Goal: Task Accomplishment & Management: Complete application form

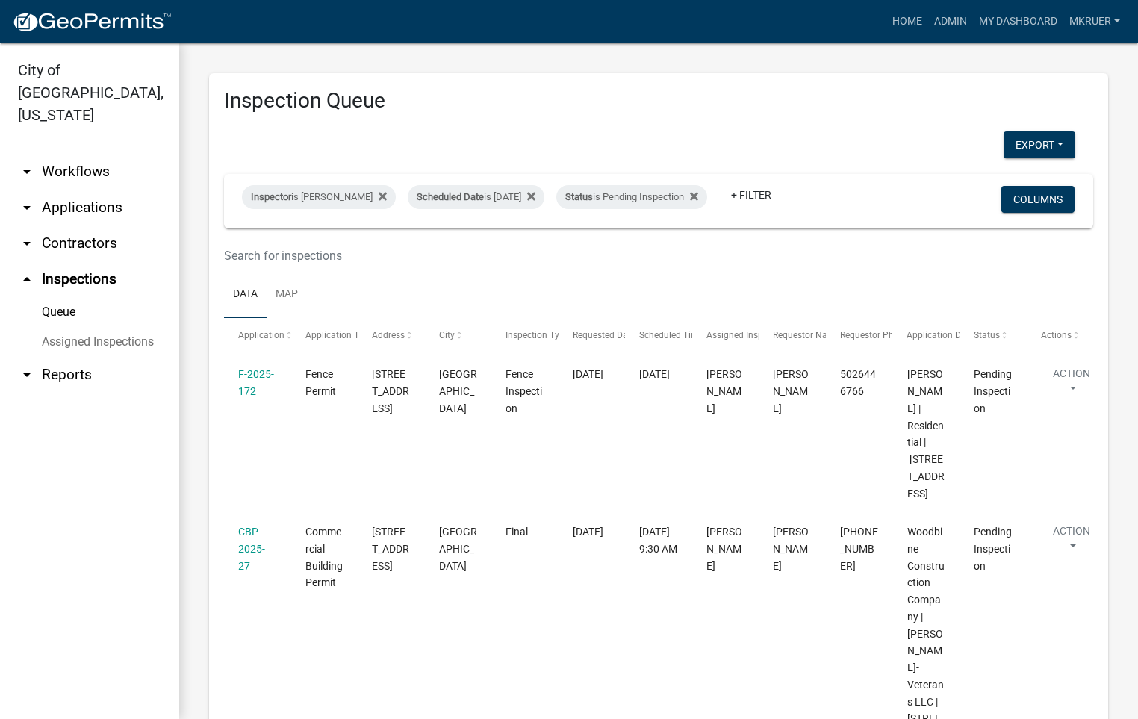
scroll to position [394, 0]
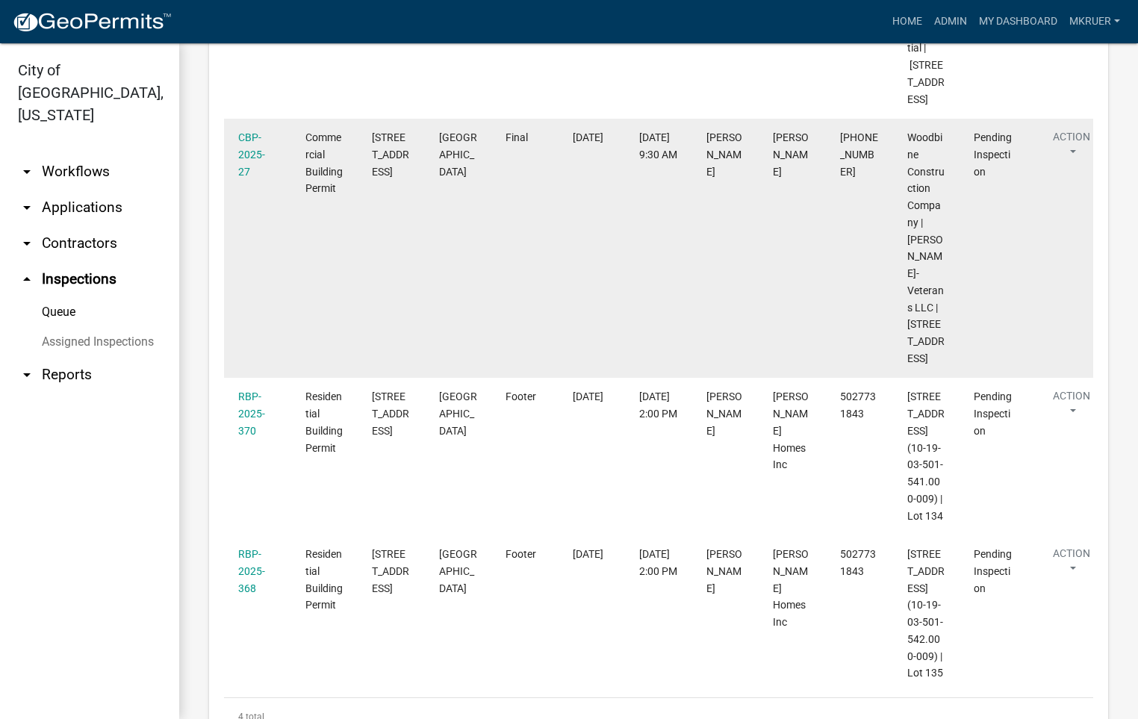
click at [814, 357] on datatable-body-cell "[PERSON_NAME]" at bounding box center [791, 248] width 67 height 259
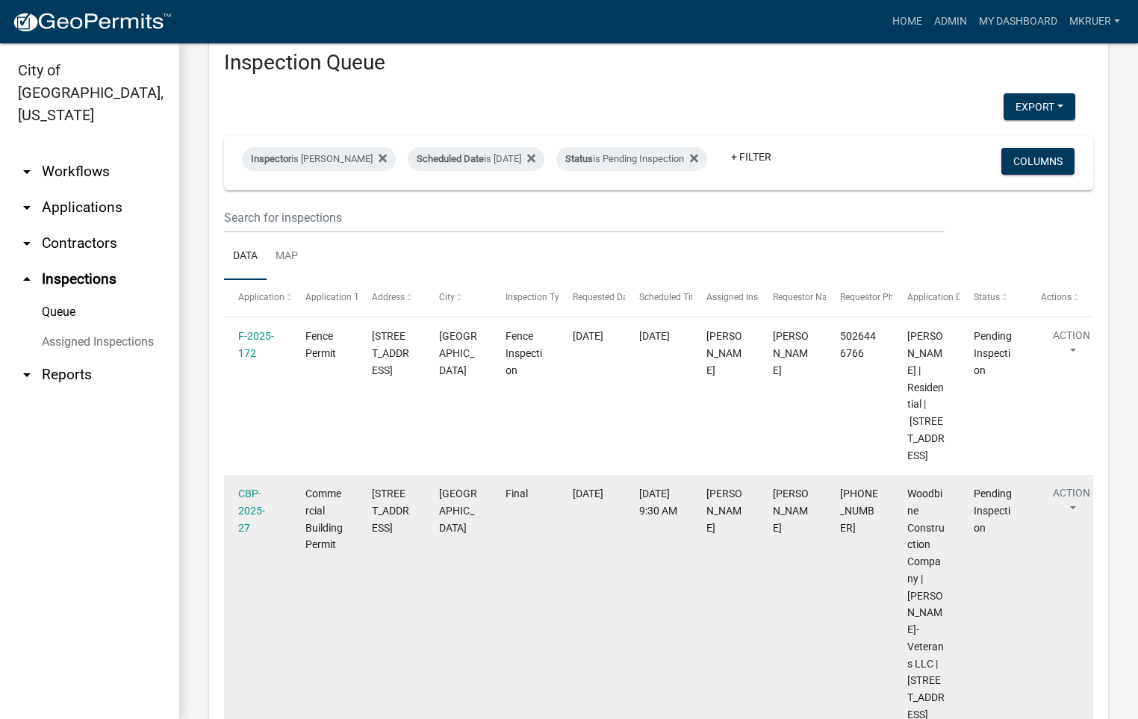
scroll to position [0, 0]
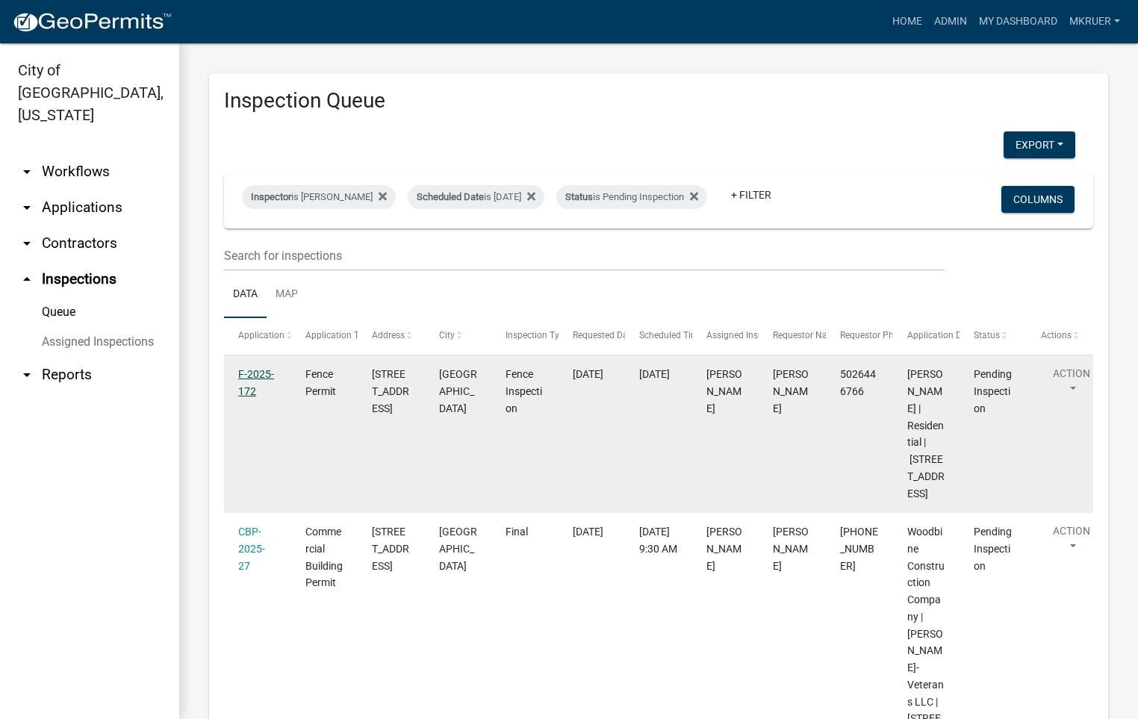
click at [249, 386] on link "F-2025-172" at bounding box center [256, 382] width 36 height 29
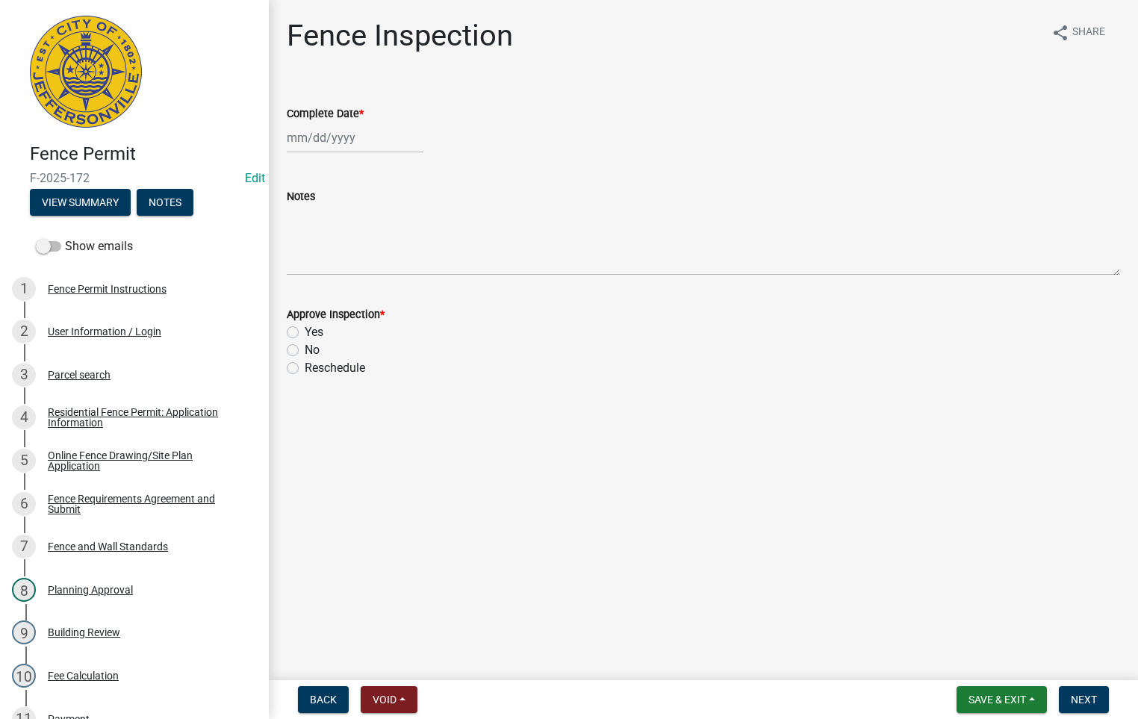
click at [352, 133] on div at bounding box center [355, 137] width 137 height 31
select select "10"
select select "2025"
click at [329, 258] on div "14" at bounding box center [326, 265] width 24 height 24
type input "10/14/2025"
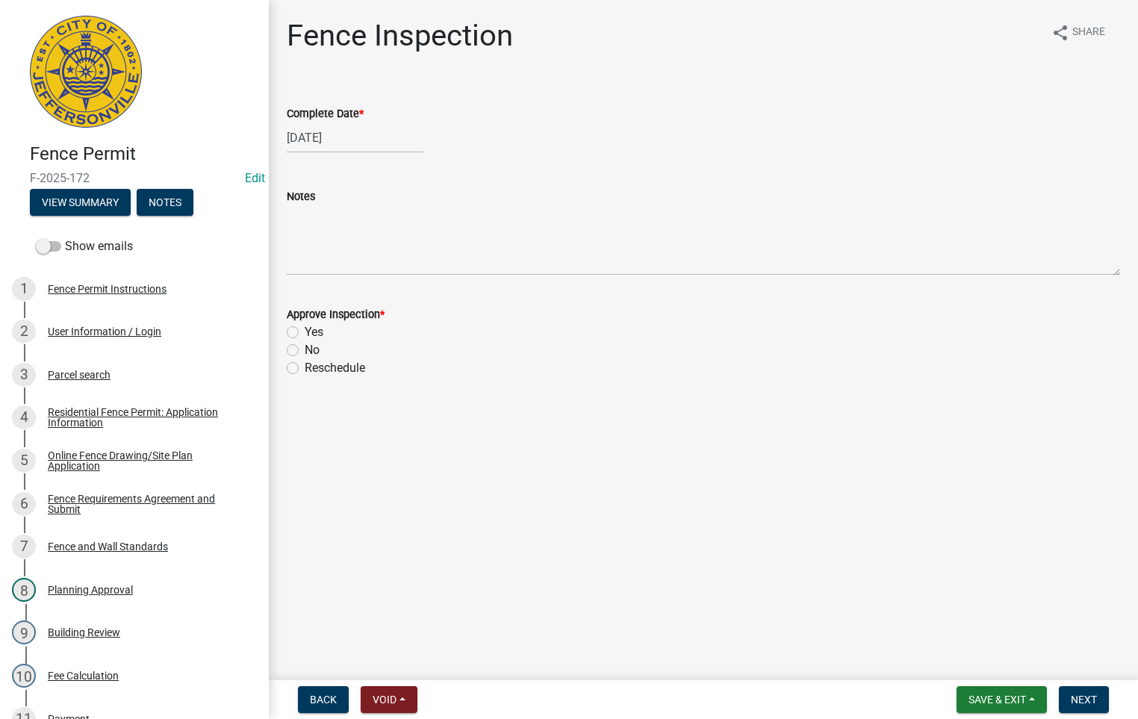
click at [305, 327] on label "Yes" at bounding box center [314, 332] width 19 height 18
click at [305, 327] on input "Yes" at bounding box center [310, 328] width 10 height 10
radio input "true"
click at [1075, 694] on span "Next" at bounding box center [1083, 699] width 26 height 12
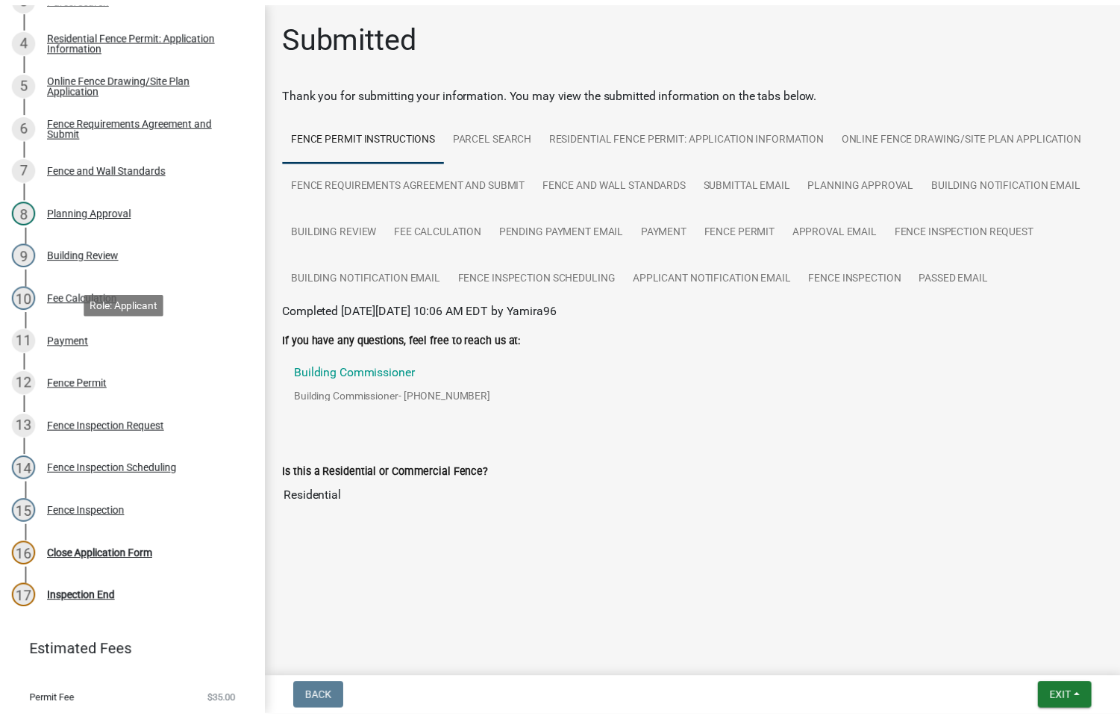
scroll to position [417, 0]
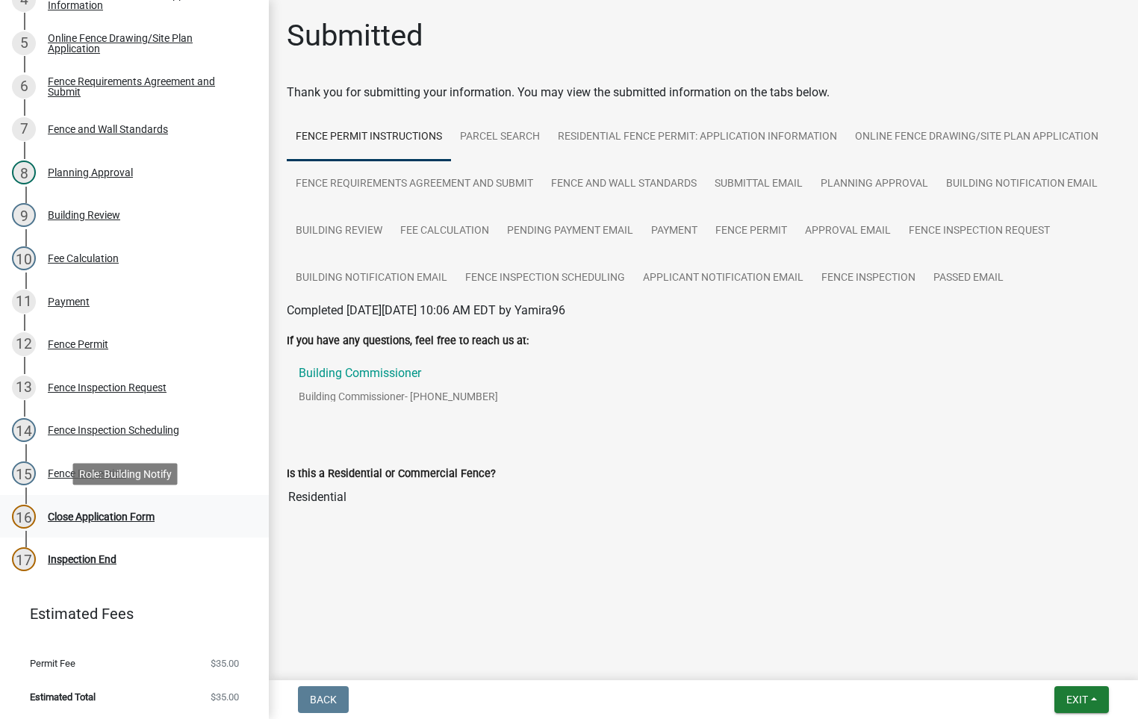
click at [79, 515] on div "Close Application Form" at bounding box center [101, 516] width 107 height 10
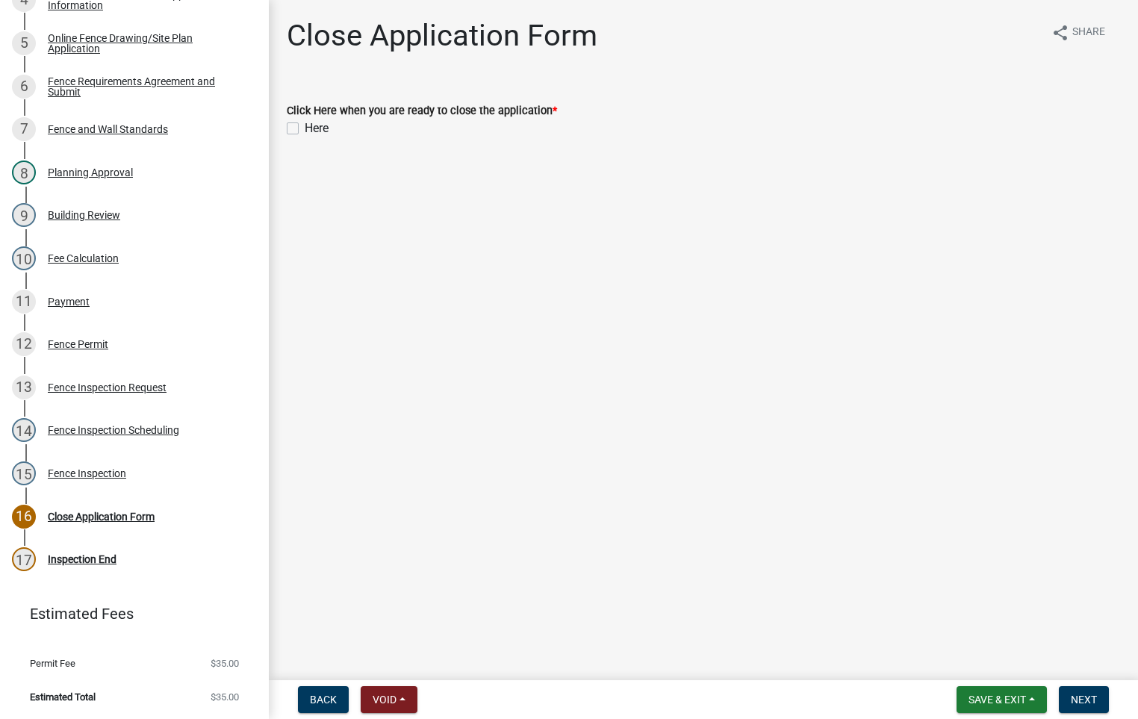
click at [305, 128] on label "Here" at bounding box center [317, 128] width 24 height 18
click at [305, 128] on input "Here" at bounding box center [310, 124] width 10 height 10
checkbox input "true"
click at [1091, 701] on span "Next" at bounding box center [1083, 699] width 26 height 12
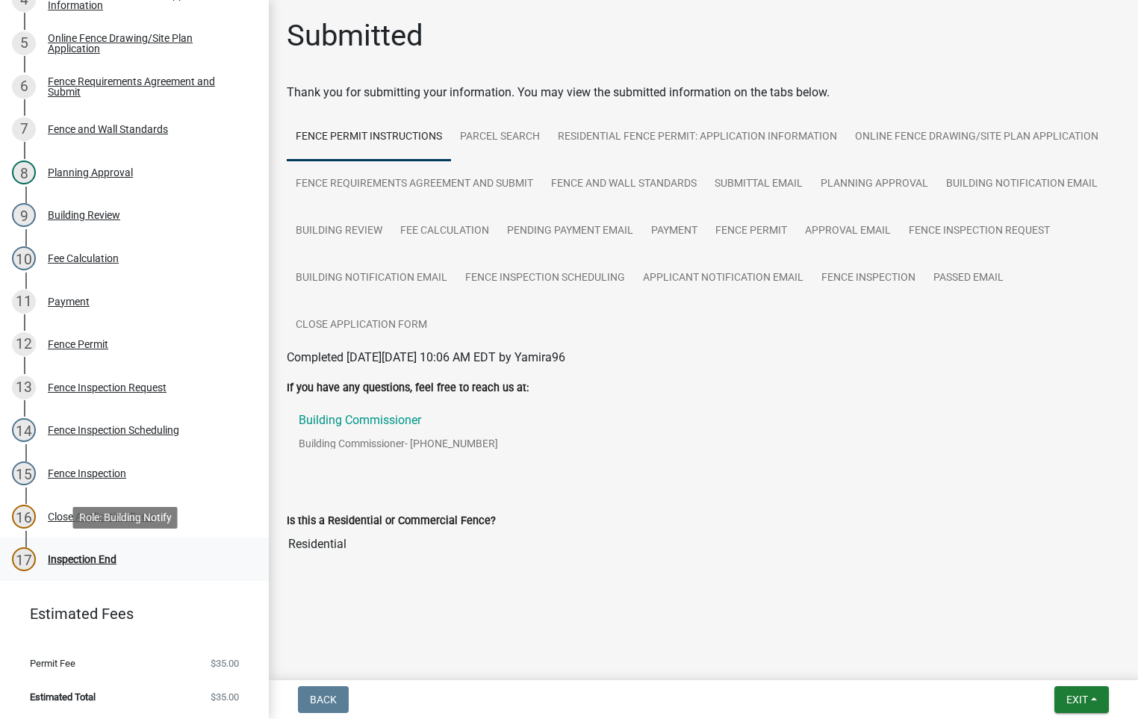
click at [77, 556] on div "Inspection End" at bounding box center [82, 559] width 69 height 10
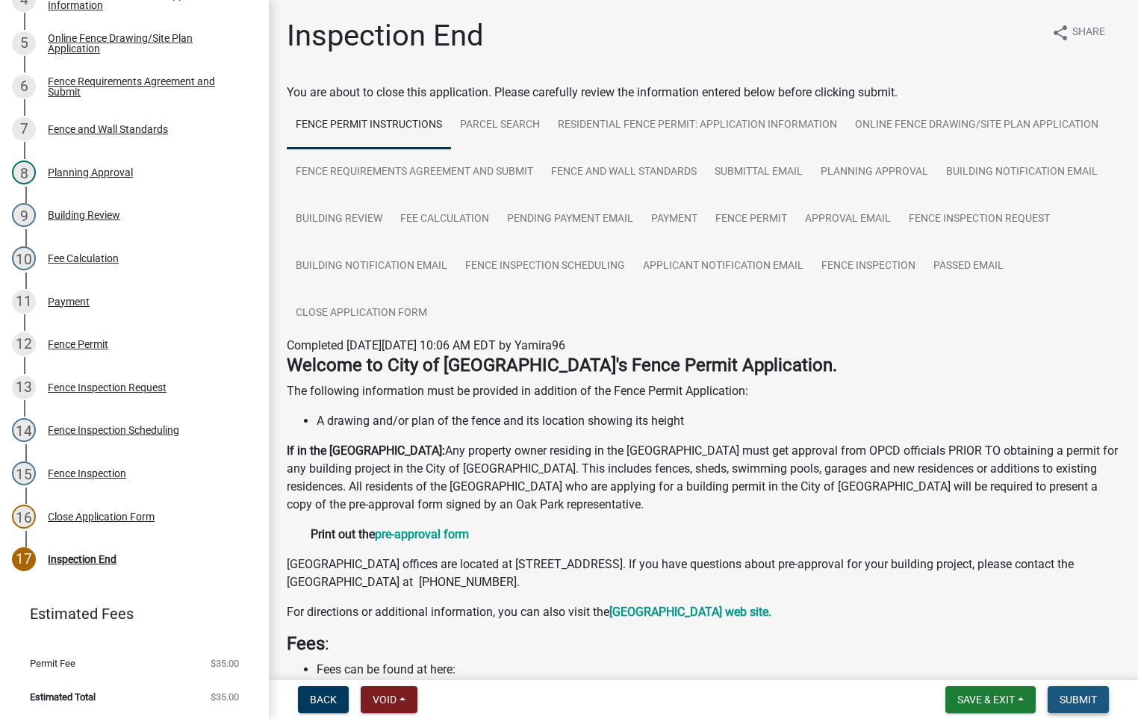
click at [1077, 704] on span "Submit" at bounding box center [1077, 699] width 37 height 12
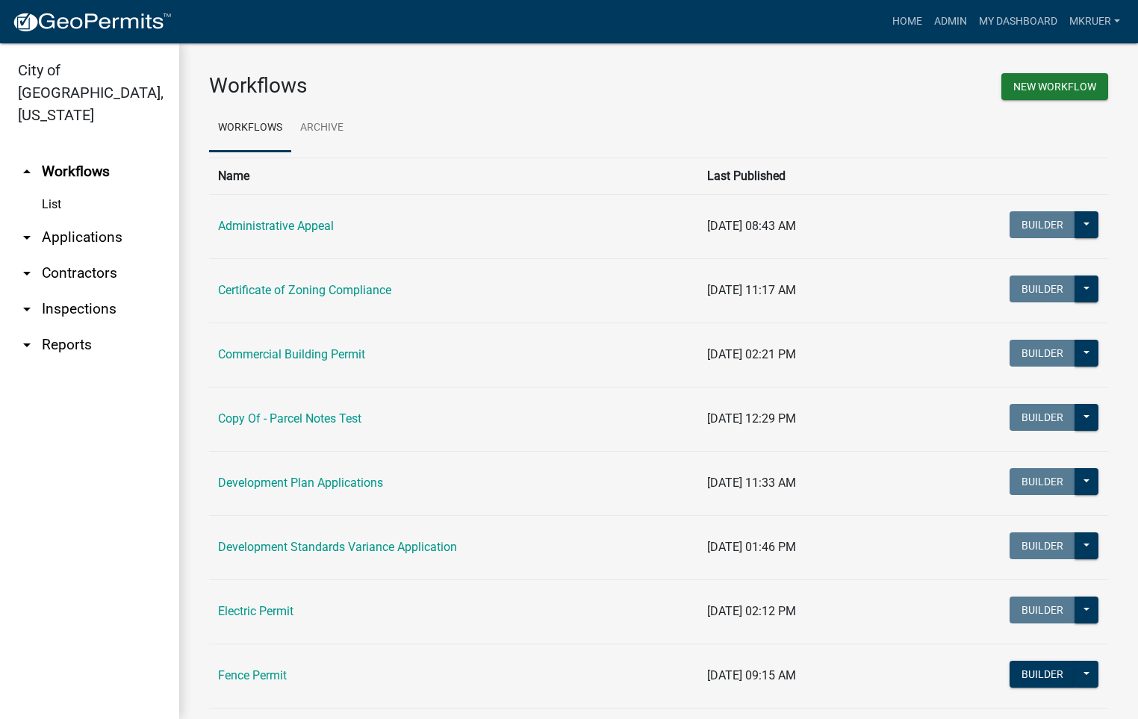
click at [69, 291] on link "arrow_drop_down Inspections" at bounding box center [89, 309] width 179 height 36
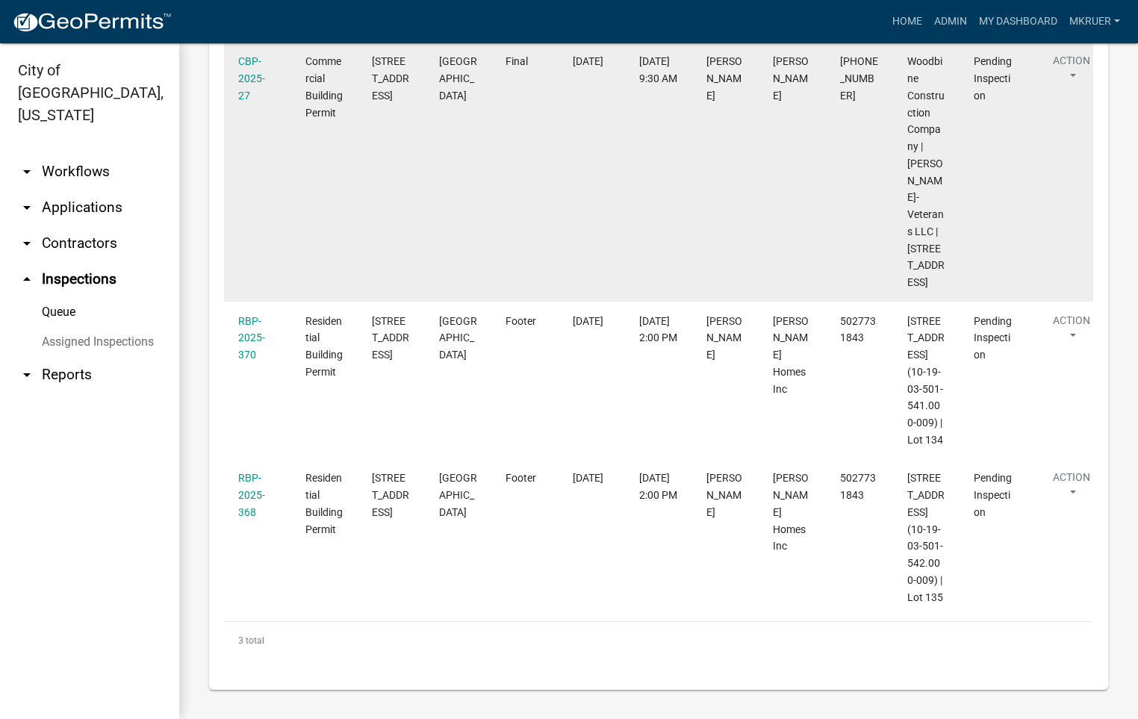
scroll to position [376, 0]
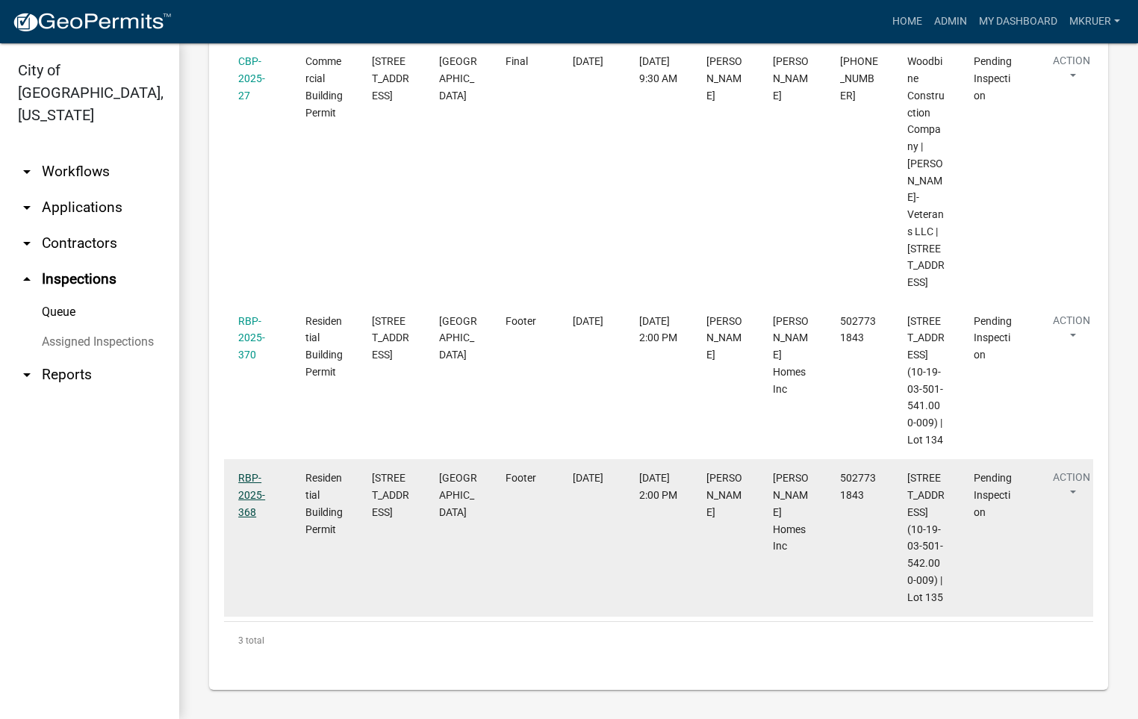
click at [247, 472] on link "RBP-2025-368" at bounding box center [251, 495] width 27 height 46
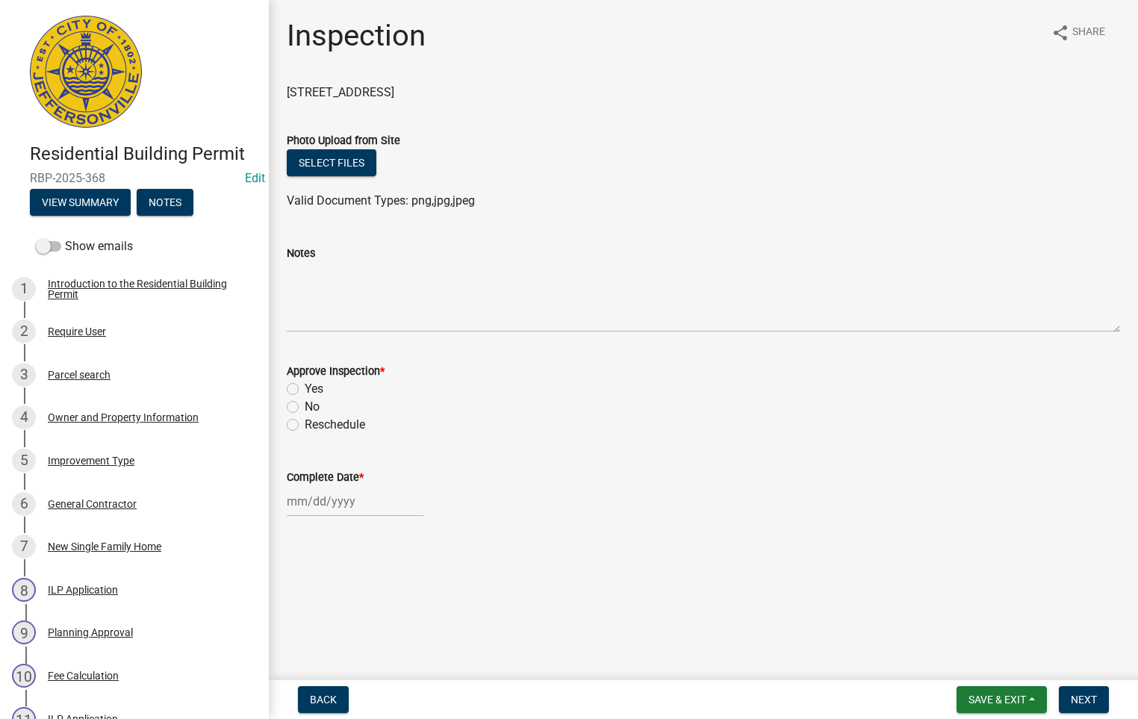
click at [305, 394] on label "Yes" at bounding box center [314, 389] width 19 height 18
click at [305, 390] on input "Yes" at bounding box center [310, 385] width 10 height 10
radio input "true"
click at [329, 511] on input "Complete Date *" at bounding box center [355, 501] width 137 height 31
select select "10"
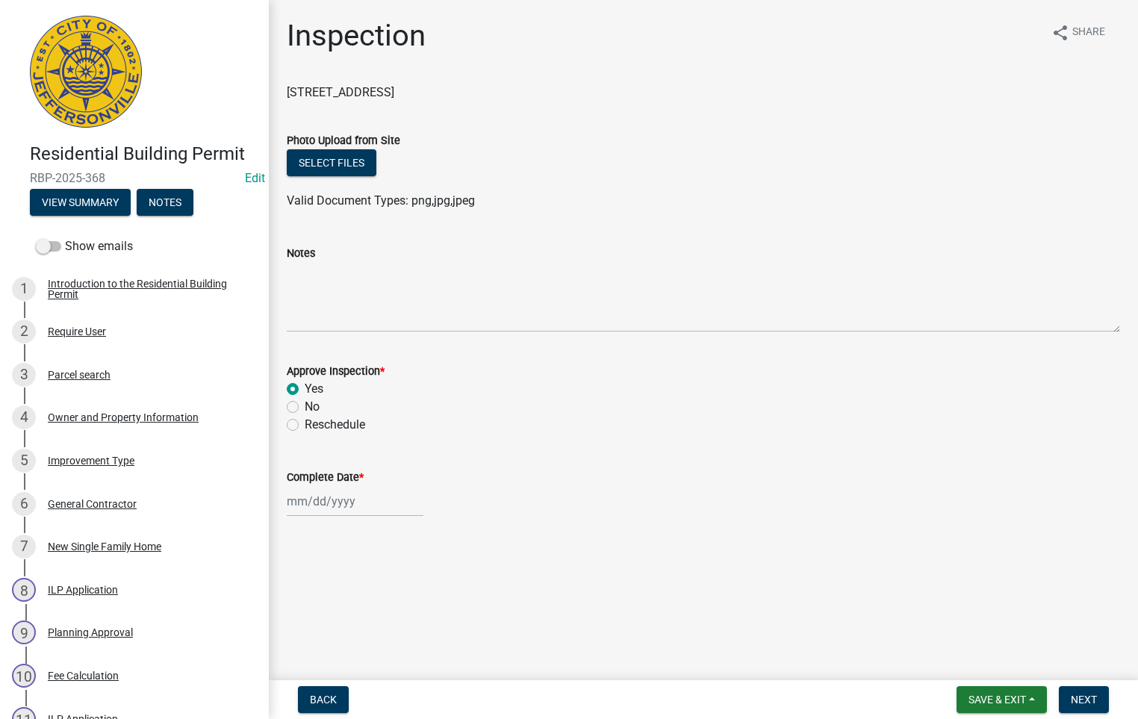
select select "2025"
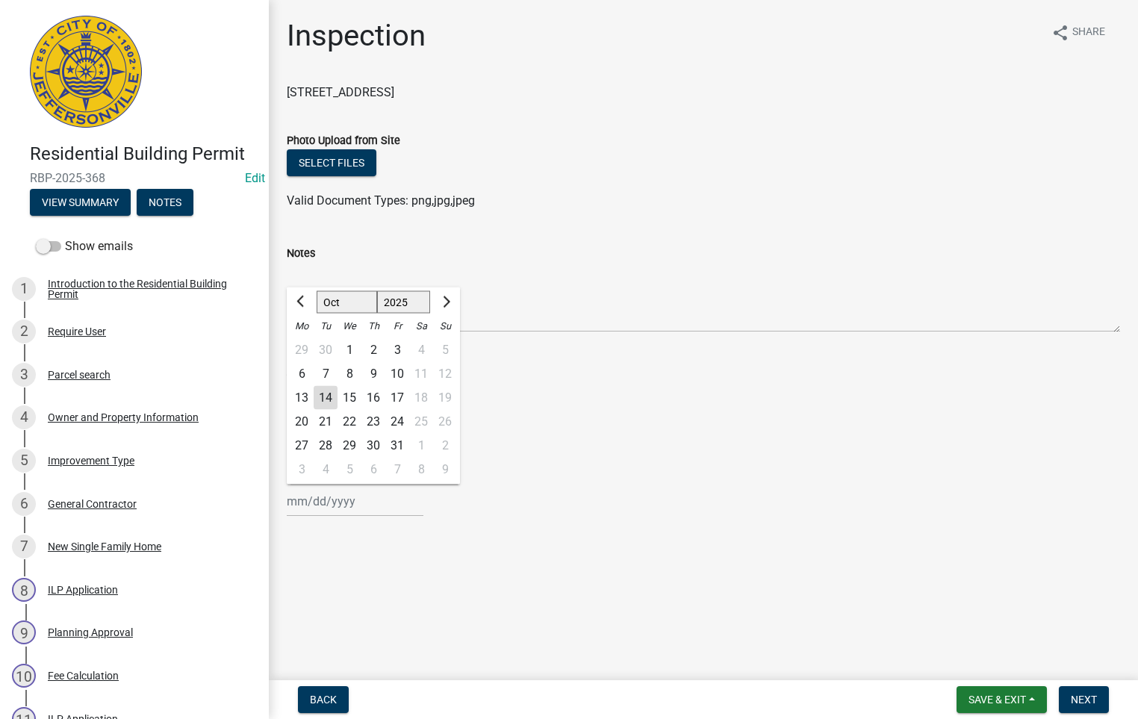
click at [322, 396] on div "14" at bounding box center [326, 398] width 24 height 24
type input "[DATE]"
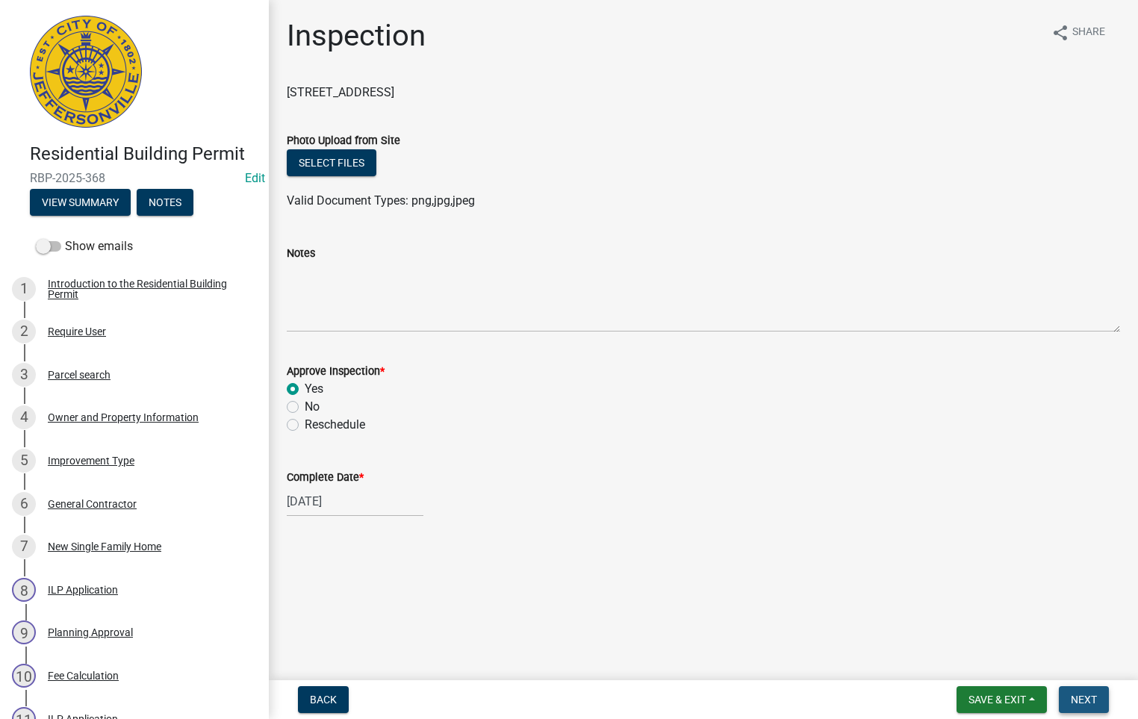
click at [1082, 701] on span "Next" at bounding box center [1083, 699] width 26 height 12
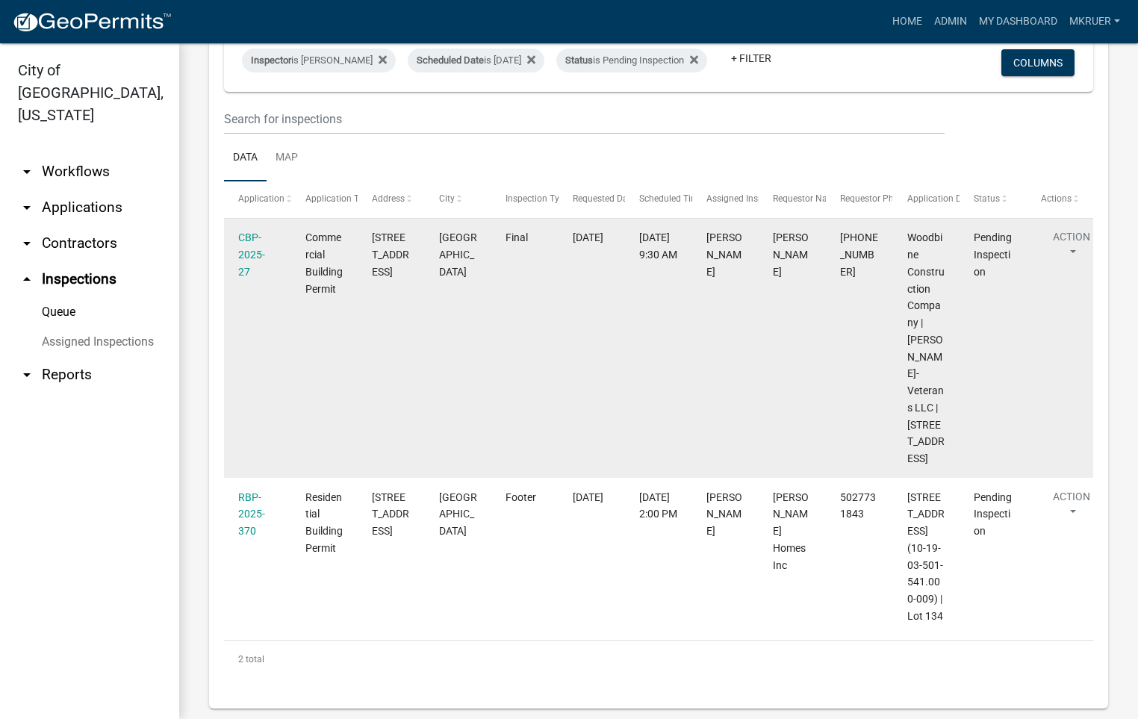
scroll to position [202, 0]
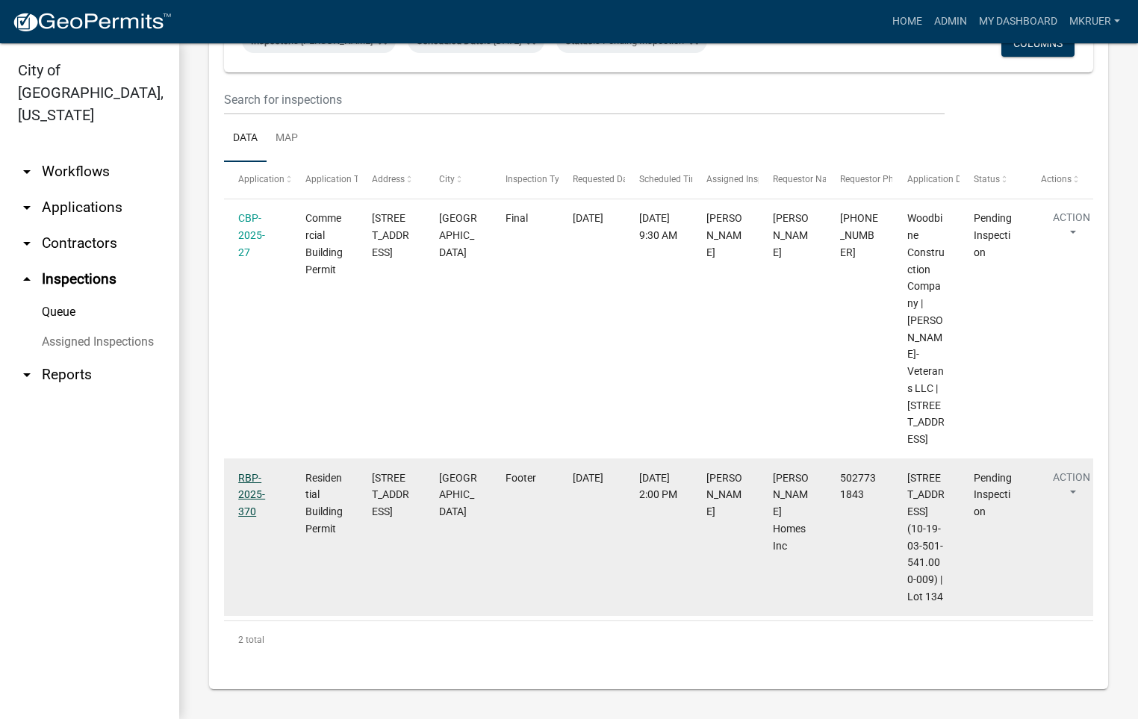
click at [242, 472] on link "RBP-2025-370" at bounding box center [251, 495] width 27 height 46
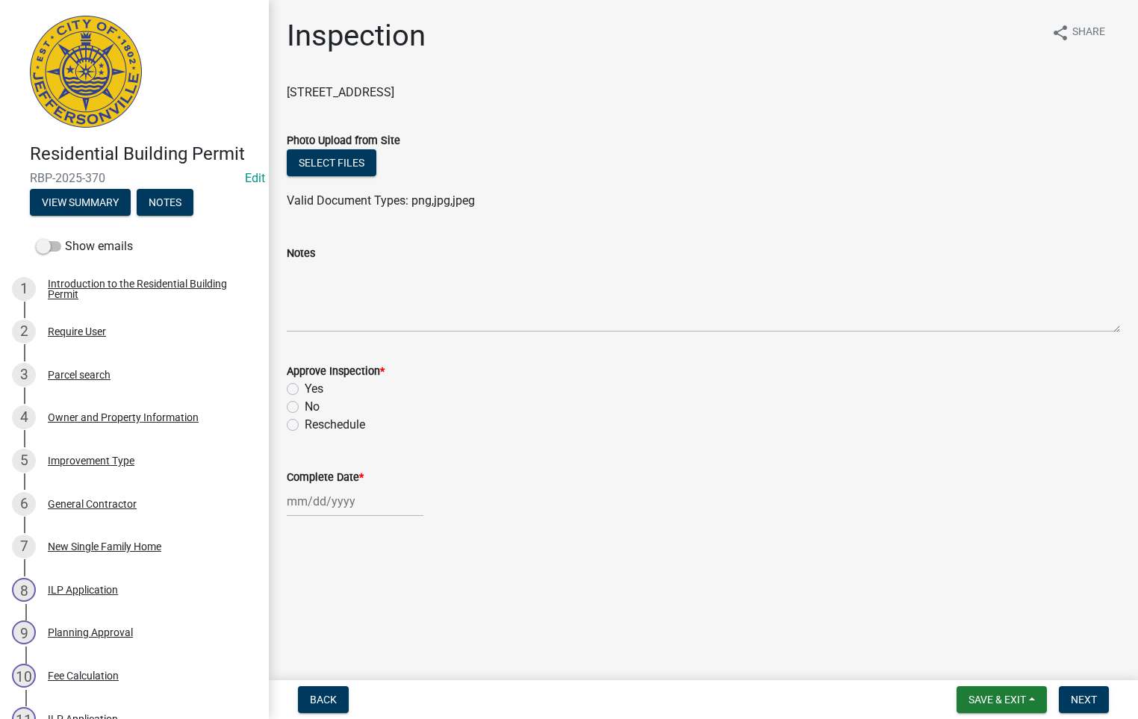
click at [305, 386] on label "Yes" at bounding box center [314, 389] width 19 height 18
click at [305, 386] on input "Yes" at bounding box center [310, 385] width 10 height 10
radio input "true"
select select "10"
select select "2025"
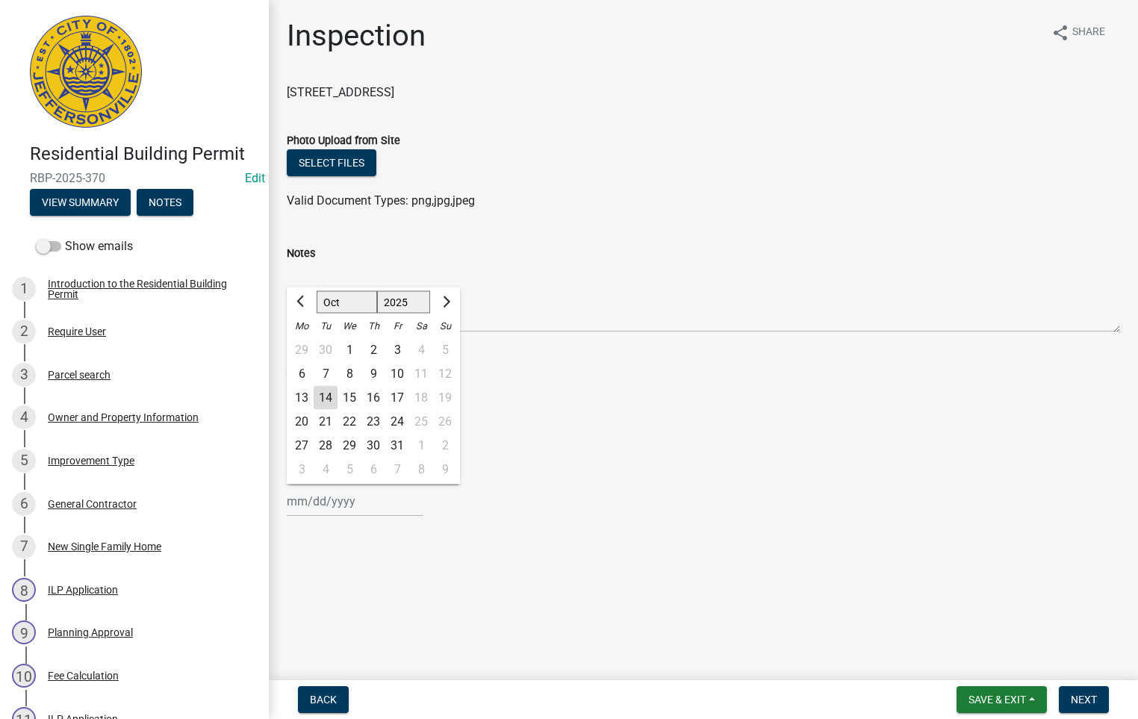
click at [327, 509] on input "Complete Date *" at bounding box center [355, 501] width 137 height 31
click at [327, 399] on div "14" at bounding box center [326, 398] width 24 height 24
type input "[DATE]"
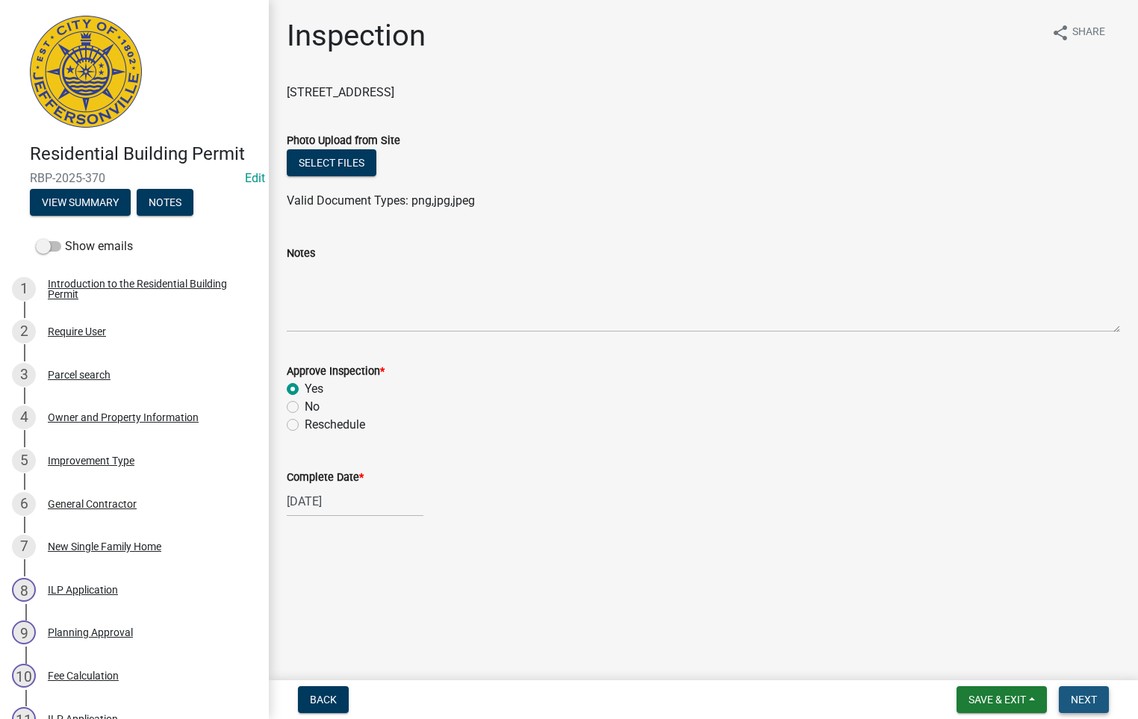
click at [1093, 699] on span "Next" at bounding box center [1083, 699] width 26 height 12
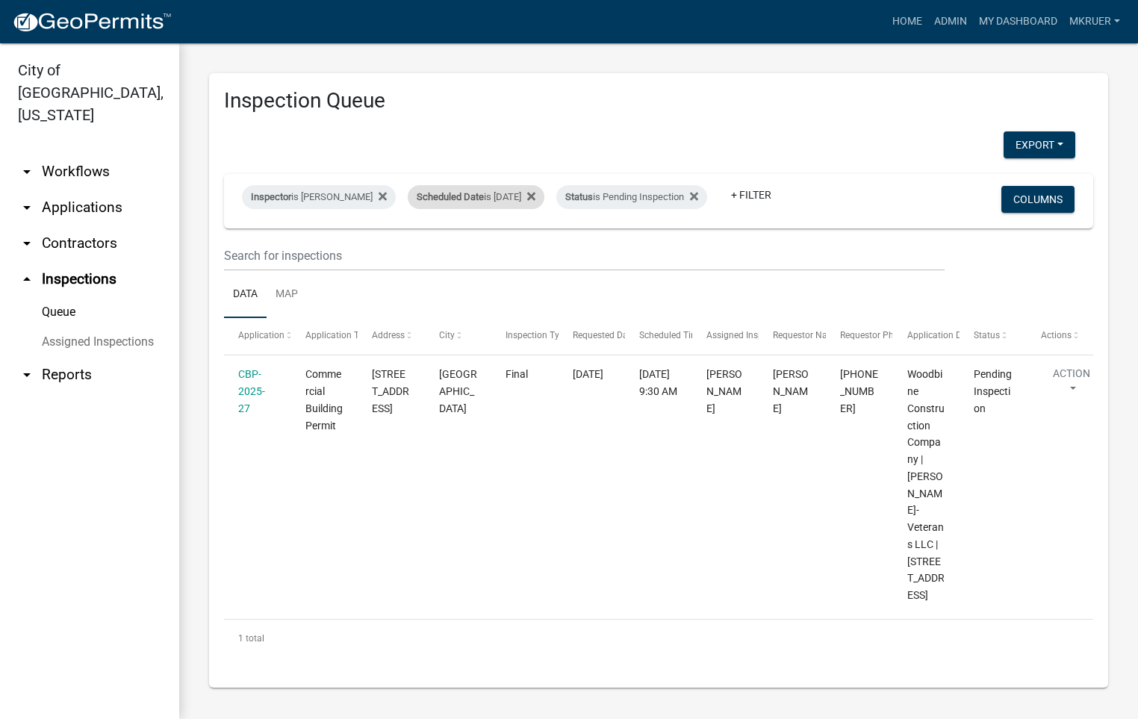
click at [493, 187] on div "Scheduled Date is 10/14/2025" at bounding box center [476, 197] width 137 height 24
click at [513, 240] on input "2025-10-14" at bounding box center [466, 241] width 105 height 31
type input "2025-10-15"
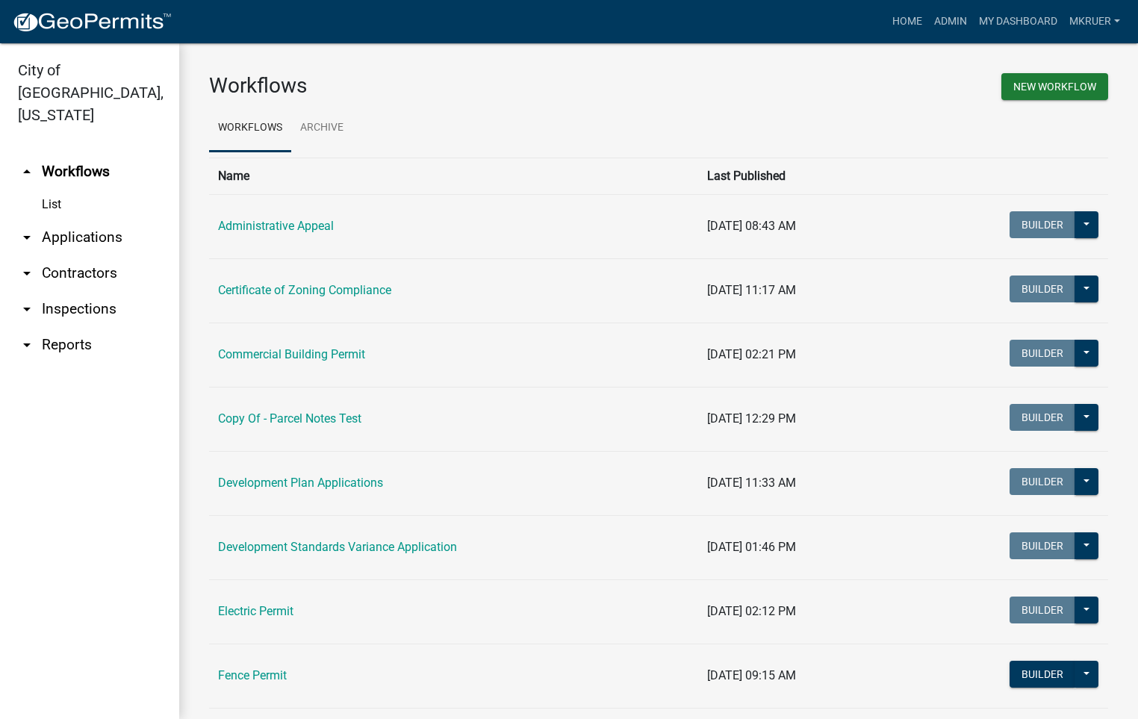
click at [90, 291] on link "arrow_drop_down Inspections" at bounding box center [89, 309] width 179 height 36
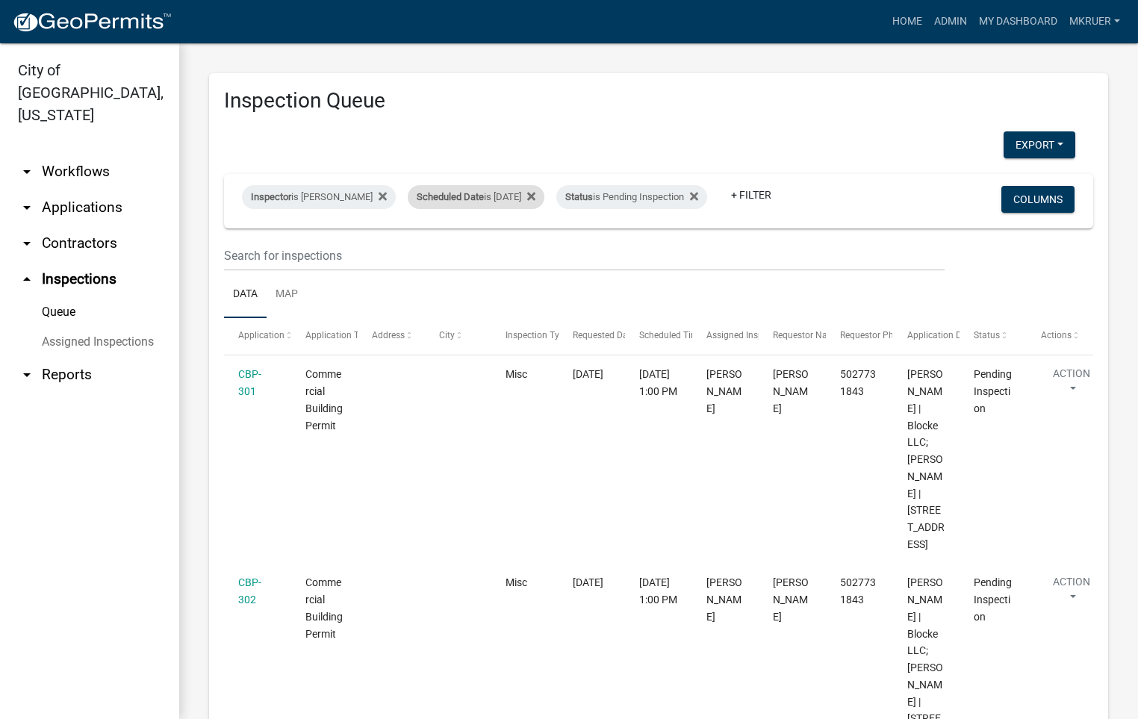
click at [514, 187] on div "Scheduled Date is 10/15/2025" at bounding box center [476, 197] width 137 height 24
click at [508, 231] on input "2025-10-15" at bounding box center [466, 241] width 105 height 31
click at [511, 235] on input "2025-10-15" at bounding box center [466, 241] width 105 height 31
type input "2025-10-14"
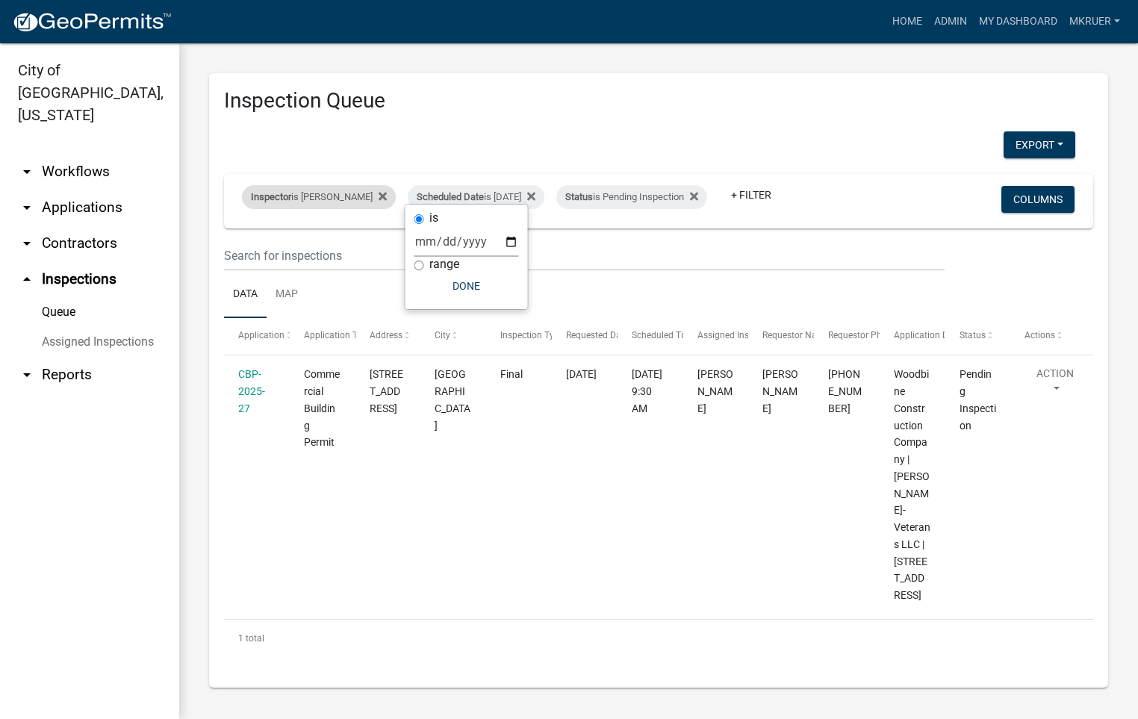
click at [325, 185] on div "Inspector is Mike Kruer" at bounding box center [319, 197] width 154 height 24
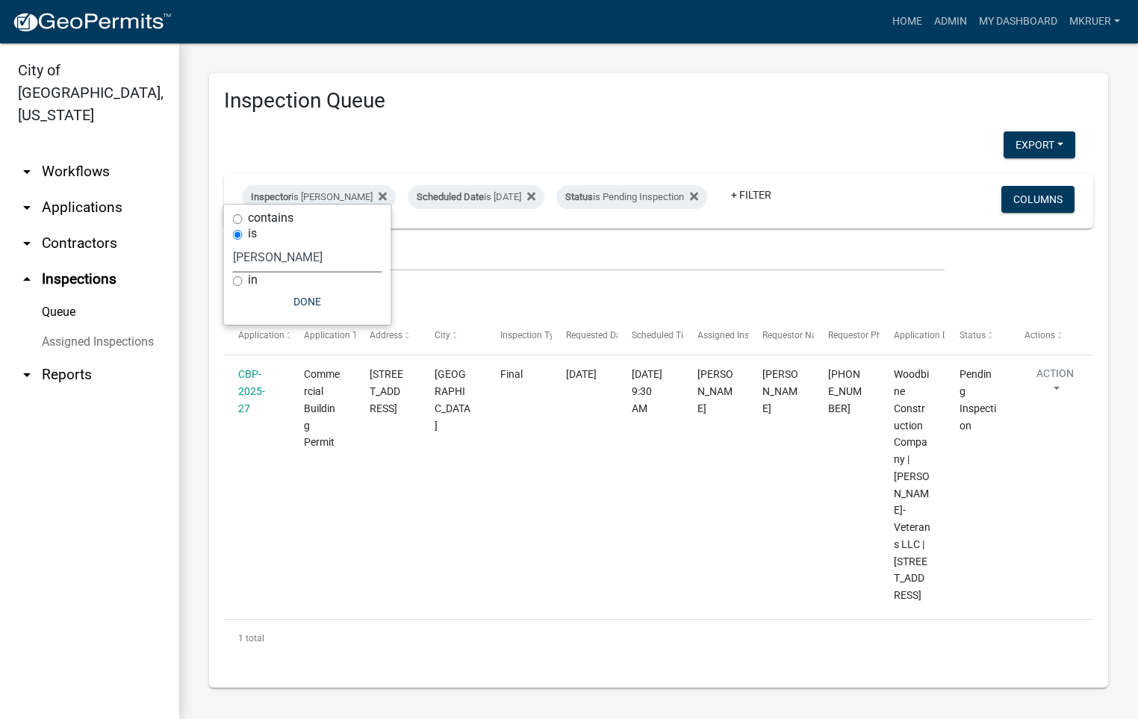
click at [271, 252] on select "Select an option None [PERSON_NAME] [PERSON_NAME] [PERSON_NAME] [PERSON_NAME] […" at bounding box center [307, 257] width 149 height 31
select select "36a8b8f0-2ef8-43e9-ae06-718f51af8d36"
click at [242, 242] on select "Select an option None [PERSON_NAME] [PERSON_NAME] [PERSON_NAME] [PERSON_NAME] […" at bounding box center [307, 257] width 149 height 31
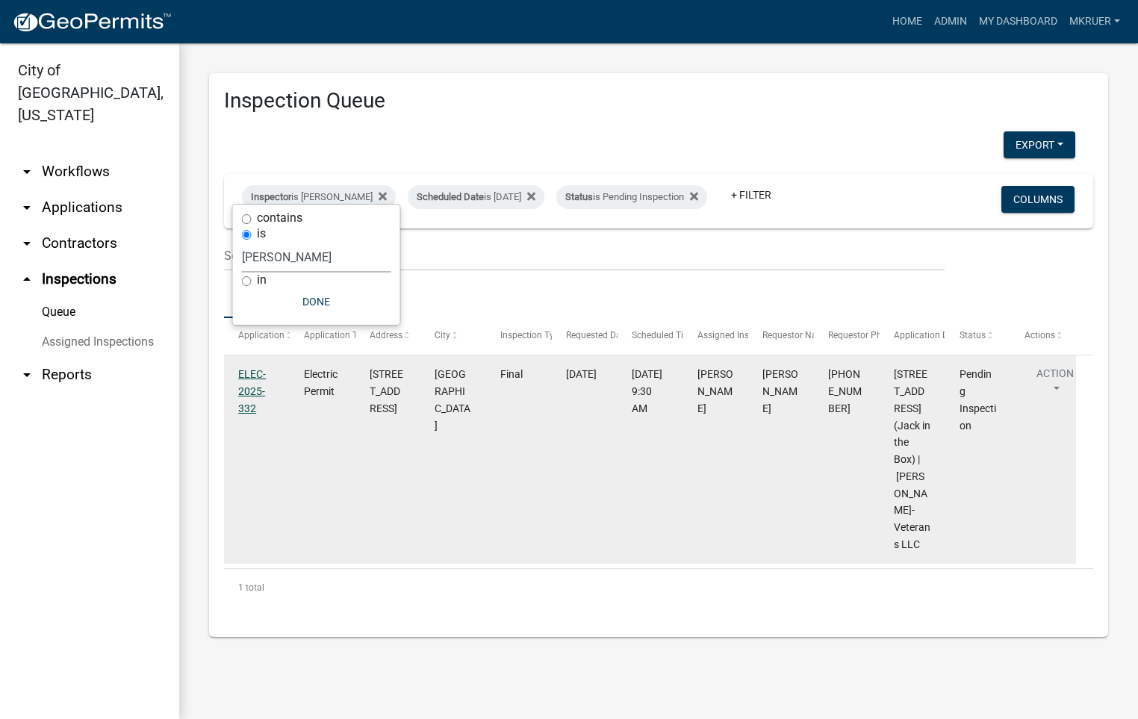
click at [246, 384] on link "ELEC-2025-332" at bounding box center [252, 391] width 28 height 46
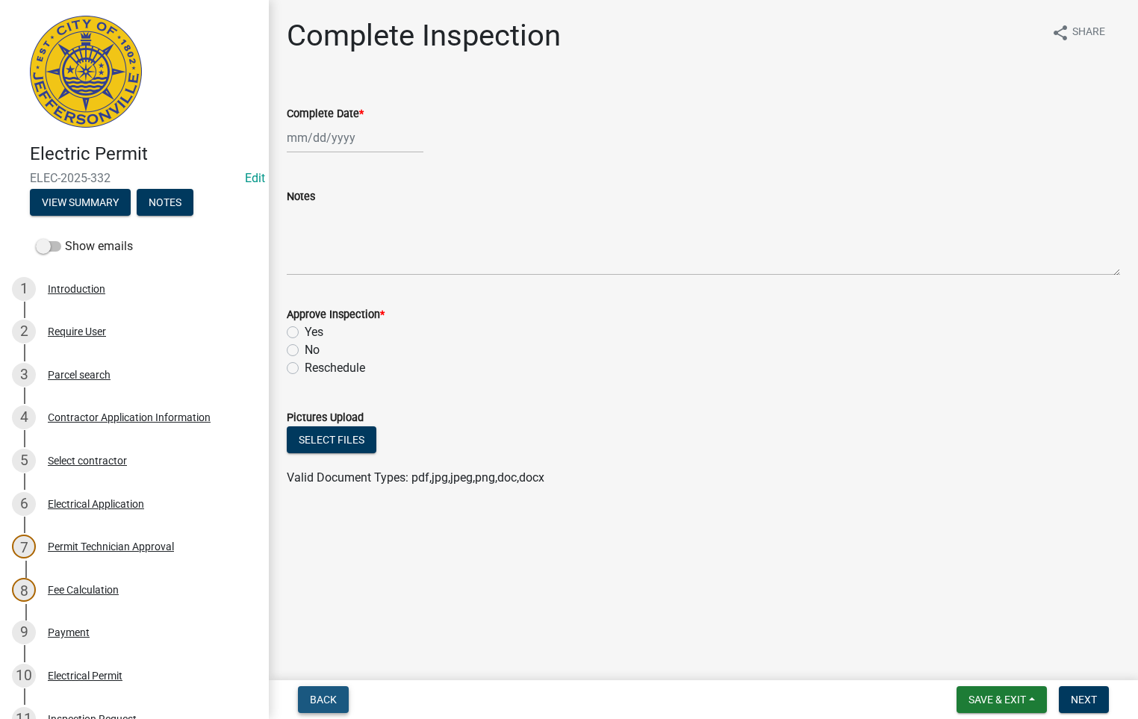
click at [323, 699] on span "Back" at bounding box center [323, 699] width 27 height 12
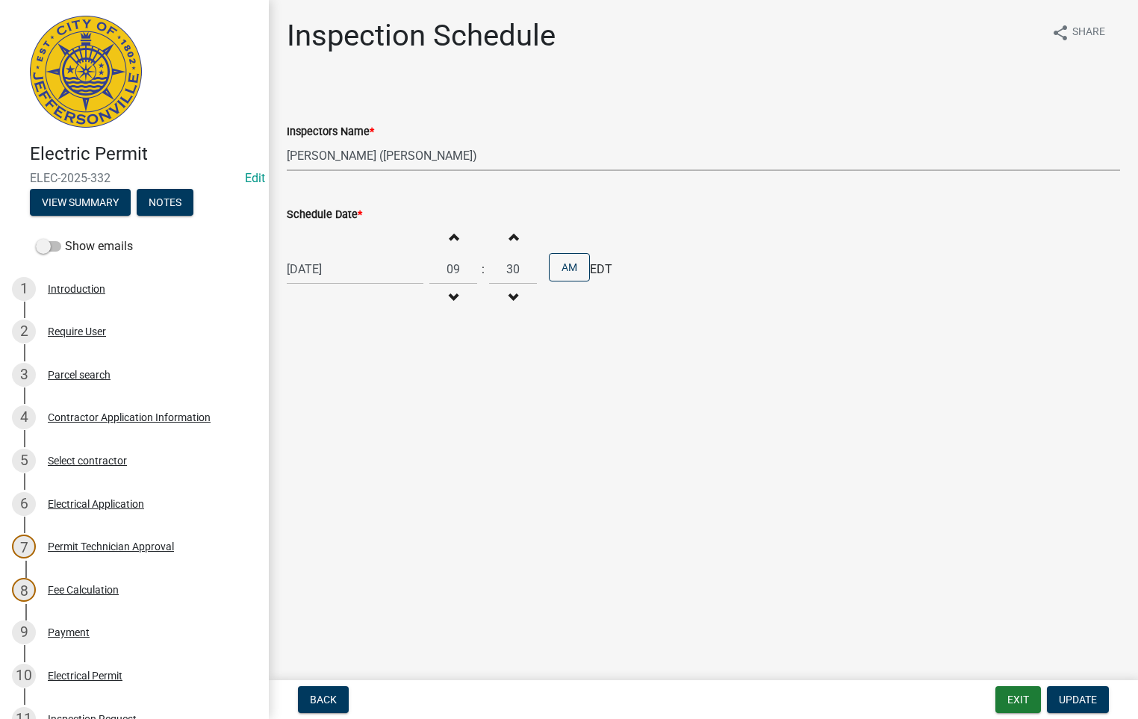
click at [309, 148] on select "Select Item... jramsey (Jeremy Ramsey) MaryFrey (Mary Frey) mkruer (Mike Kruer)…" at bounding box center [703, 155] width 833 height 31
select select "fdb3bcc6-ce93-4663-8a18-5c08884dd177"
click at [287, 140] on select "Select Item... jramsey (Jeremy Ramsey) MaryFrey (Mary Frey) mkruer (Mike Kruer)…" at bounding box center [703, 155] width 833 height 31
click at [1091, 699] on span "Update" at bounding box center [1078, 699] width 38 height 12
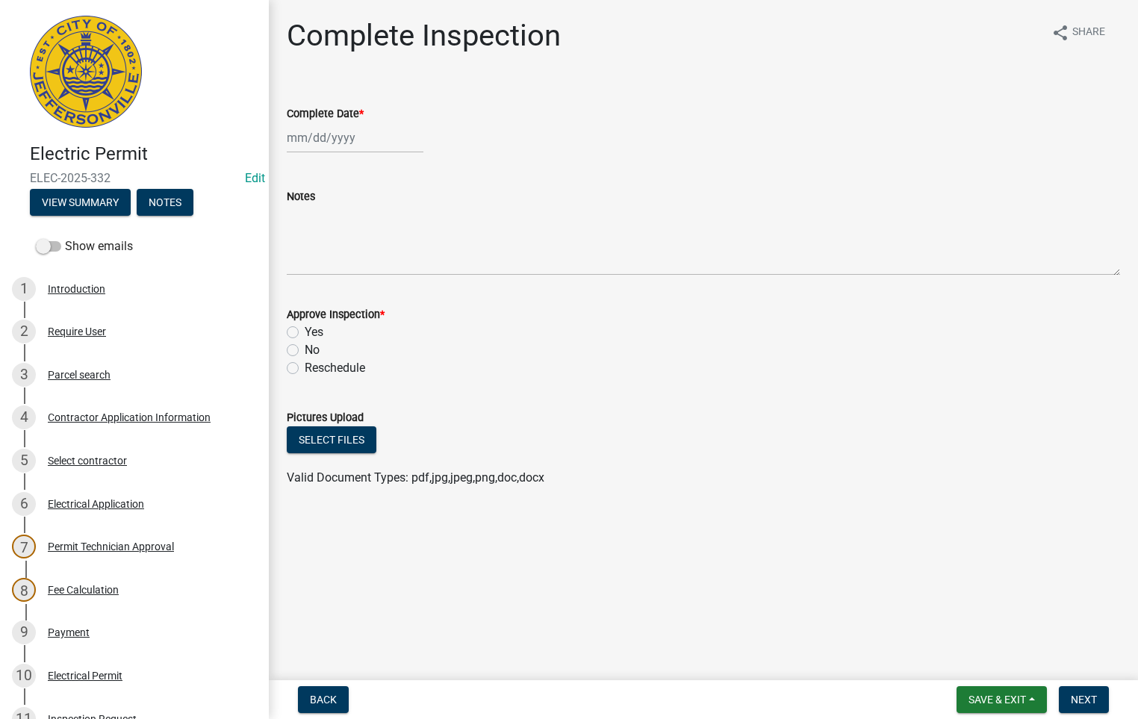
click at [336, 139] on div at bounding box center [355, 137] width 137 height 31
select select "10"
select select "2025"
click at [328, 255] on div "14" at bounding box center [326, 265] width 24 height 24
type input "[DATE]"
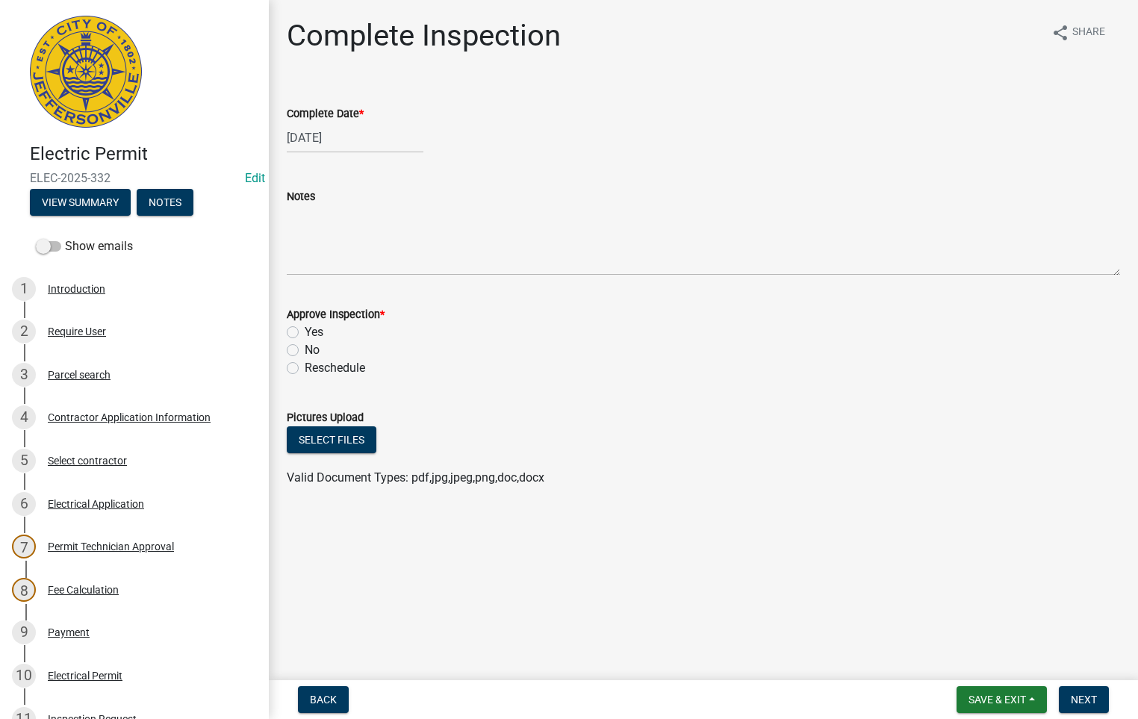
click at [305, 334] on label "Yes" at bounding box center [314, 332] width 19 height 18
click at [305, 333] on input "Yes" at bounding box center [310, 328] width 10 height 10
radio input "true"
click at [1085, 702] on span "Next" at bounding box center [1083, 699] width 26 height 12
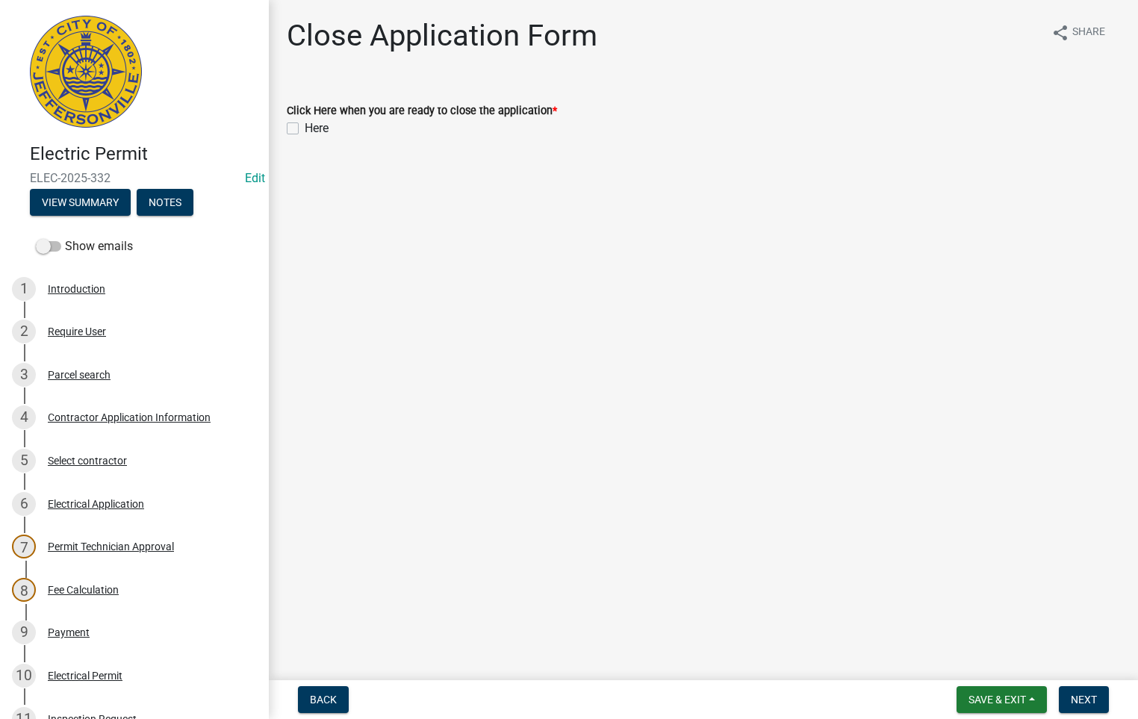
click at [284, 126] on div "Click Here when you are ready to close the application * Here" at bounding box center [702, 111] width 855 height 54
click at [305, 128] on label "Here" at bounding box center [317, 128] width 24 height 18
click at [305, 128] on input "Here" at bounding box center [310, 124] width 10 height 10
checkbox input "true"
click at [1085, 697] on span "Next" at bounding box center [1083, 699] width 26 height 12
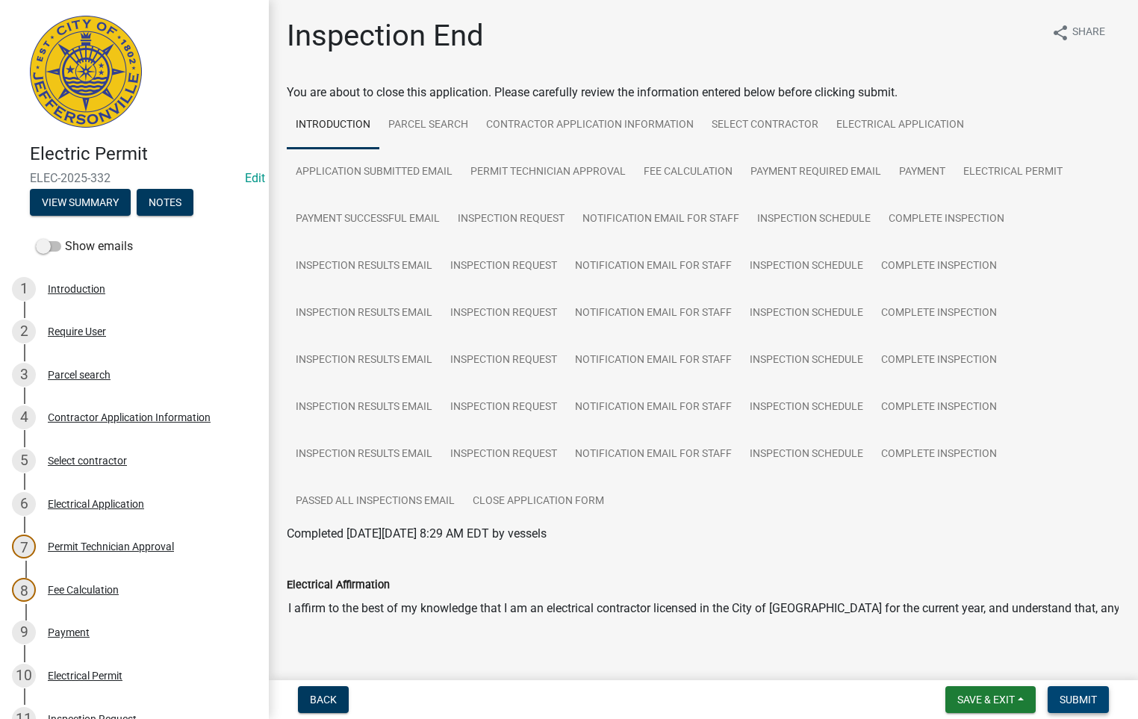
click at [1080, 696] on span "Submit" at bounding box center [1077, 699] width 37 height 12
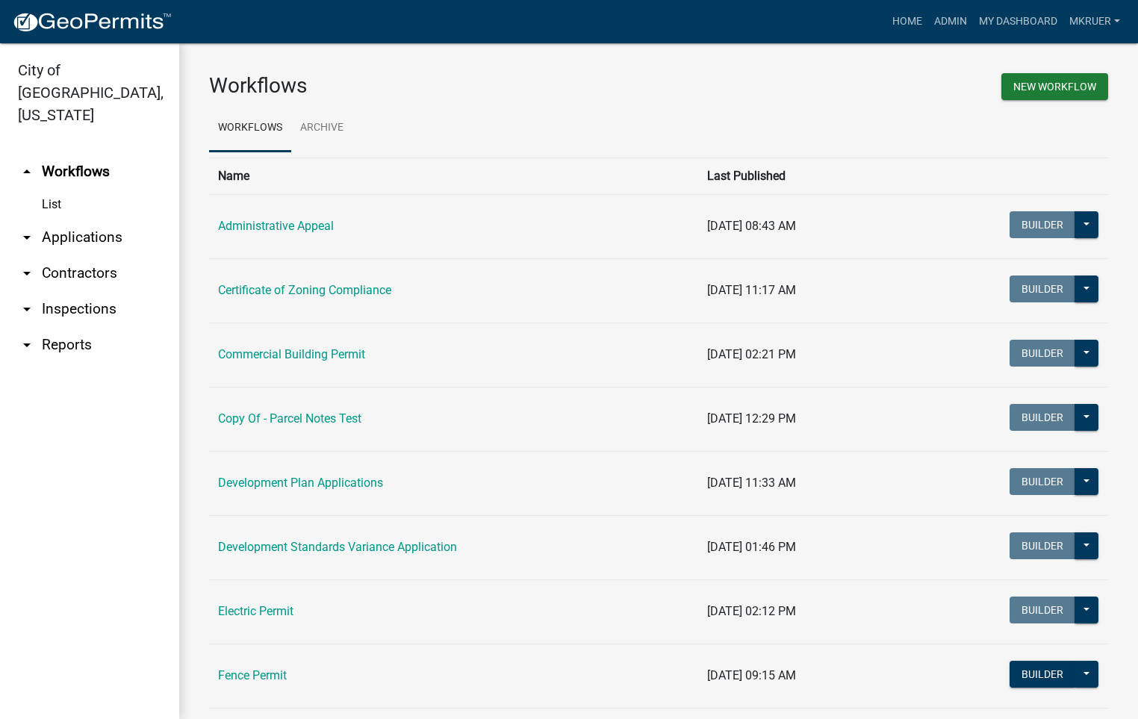
click at [70, 291] on link "arrow_drop_down Inspections" at bounding box center [89, 309] width 179 height 36
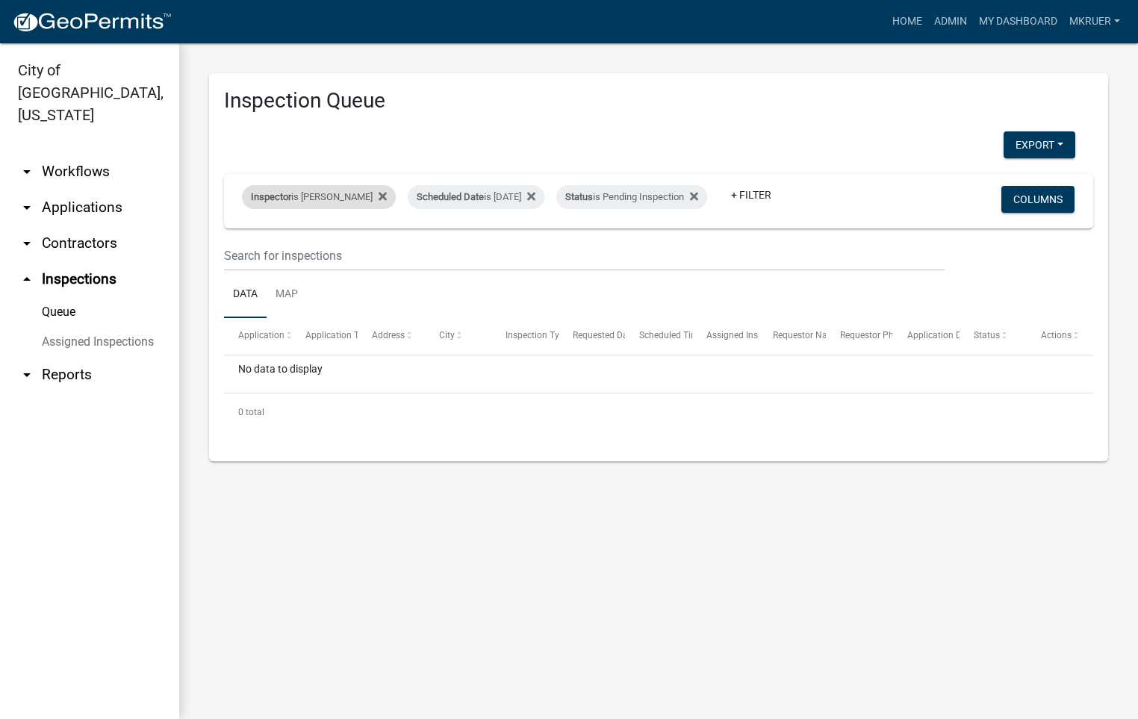
click at [356, 188] on div "Inspector is [PERSON_NAME]" at bounding box center [319, 197] width 154 height 24
click at [294, 254] on select "Select an option None [PERSON_NAME] [PERSON_NAME] [PERSON_NAME] [PERSON_NAME] […" at bounding box center [316, 257] width 149 height 31
select select "fdb3bcc6-ce93-4663-8a18-5c08884dd177"
click at [242, 242] on select "Select an option None [PERSON_NAME] [PERSON_NAME] [PERSON_NAME] [PERSON_NAME] […" at bounding box center [316, 257] width 149 height 31
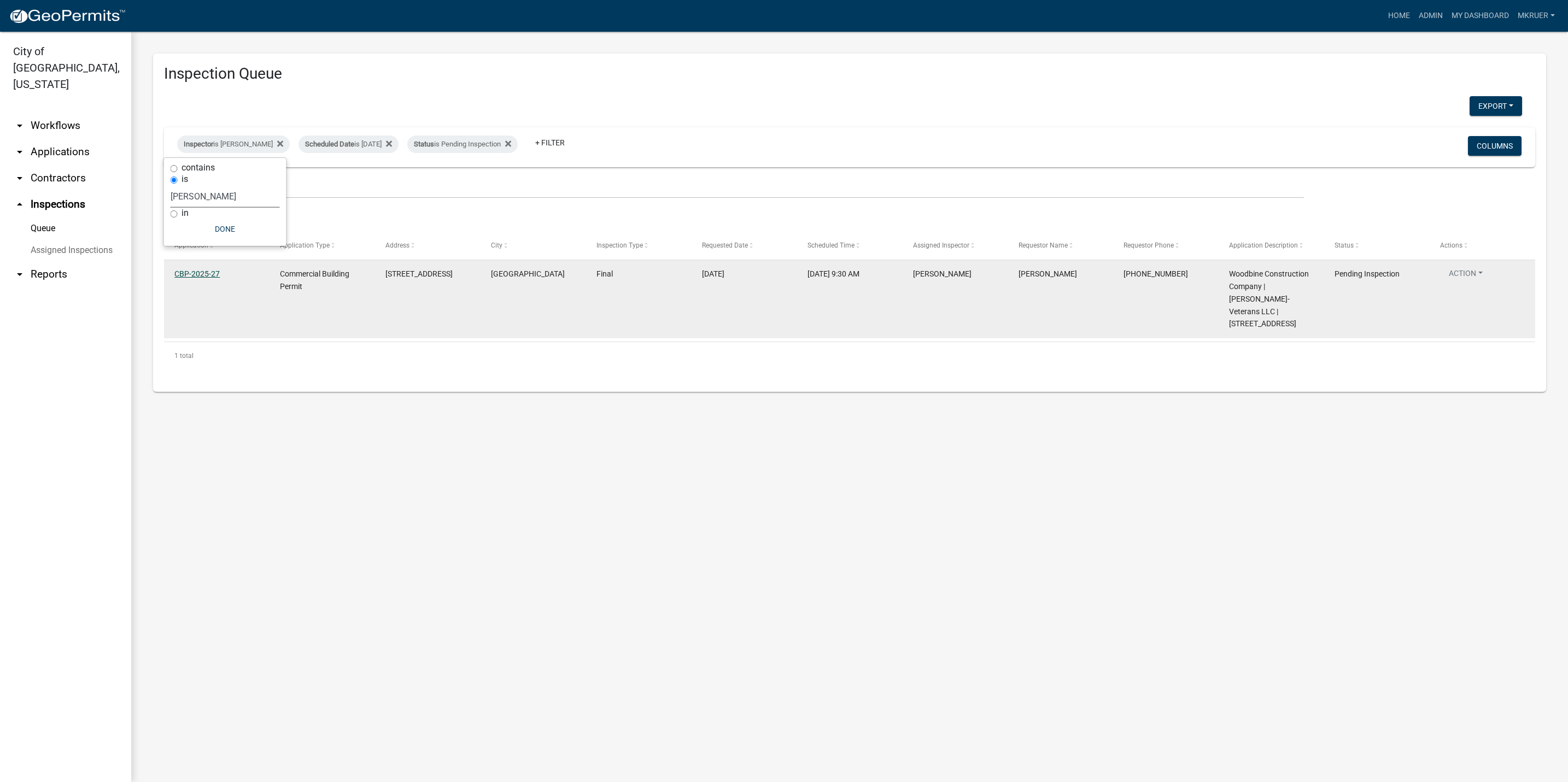
click at [195, 272] on link "CBP-2025-27" at bounding box center [197, 274] width 45 height 9
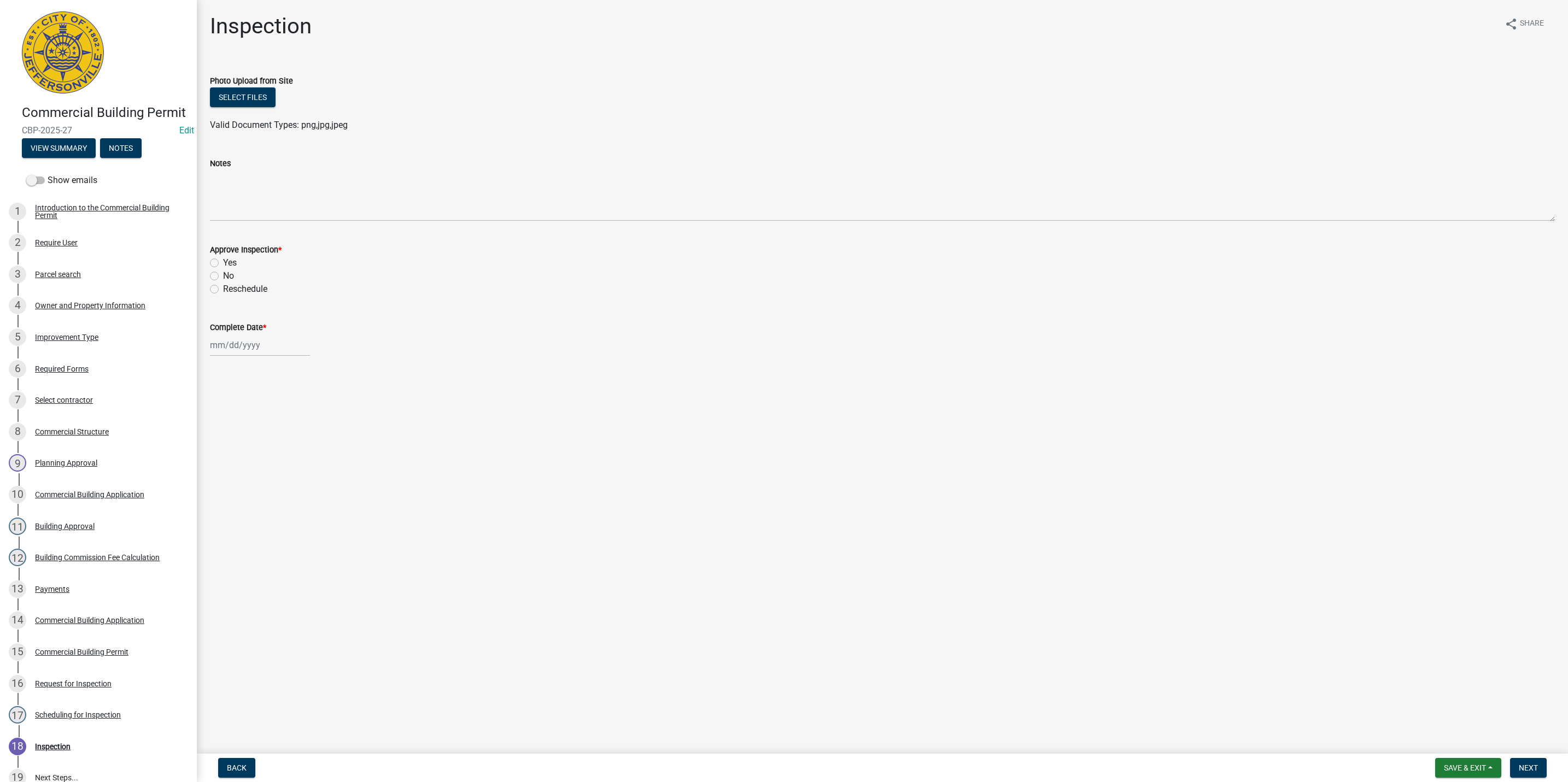
click at [223, 264] on label "Yes" at bounding box center [230, 263] width 14 height 13
click at [223, 264] on input "Yes" at bounding box center [227, 260] width 7 height 7
radio input "true"
select select "10"
select select "2025"
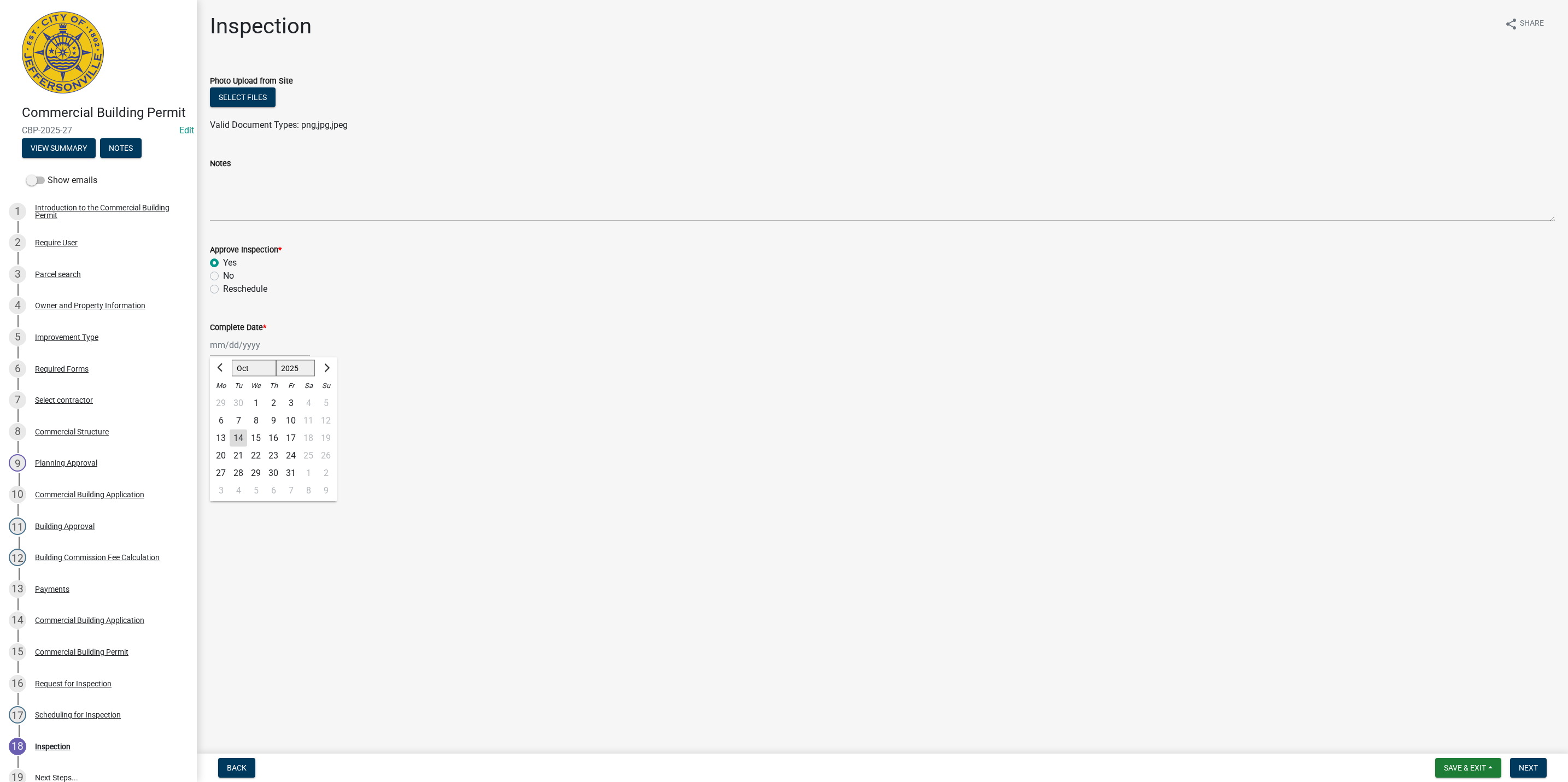
click at [228, 353] on div "[PERSON_NAME] Feb Mar Apr [PERSON_NAME][DATE] Oct Nov [DATE] 1526 1527 1528 152…" at bounding box center [260, 345] width 100 height 23
click at [238, 433] on div "14" at bounding box center [239, 439] width 18 height 18
type input "[DATE]"
click at [833, 526] on span "Next" at bounding box center [1528, 768] width 19 height 9
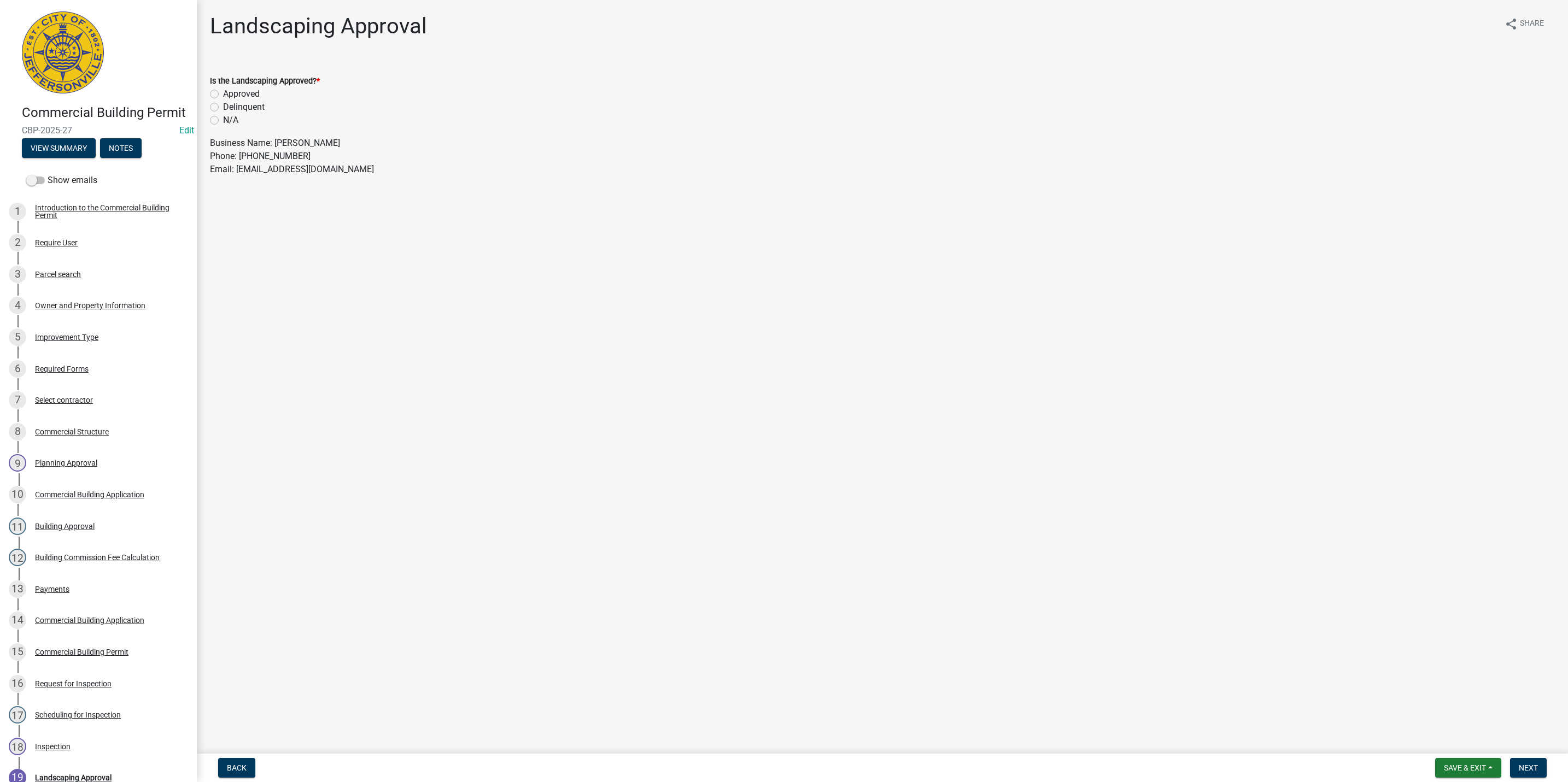
click at [223, 92] on label "Approved" at bounding box center [242, 94] width 37 height 13
click at [223, 92] on input "Approved" at bounding box center [227, 91] width 7 height 7
radio input "true"
click at [833, 526] on span "Next" at bounding box center [1528, 768] width 19 height 9
click at [223, 92] on label "Here" at bounding box center [232, 94] width 18 height 13
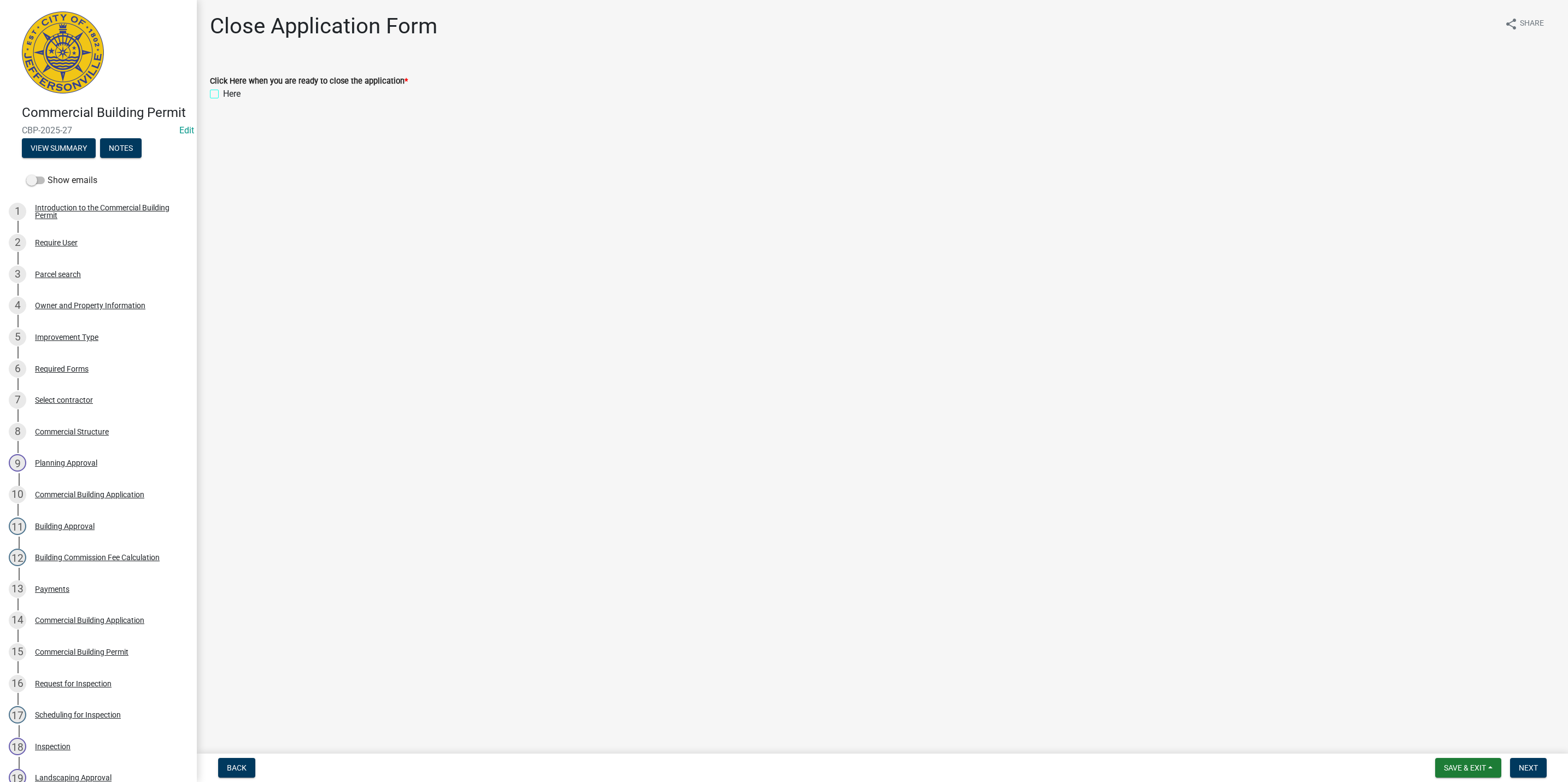
click at [223, 92] on input "Here" at bounding box center [227, 91] width 7 height 7
checkbox input "true"
click at [833, 526] on span "Next" at bounding box center [1528, 768] width 19 height 9
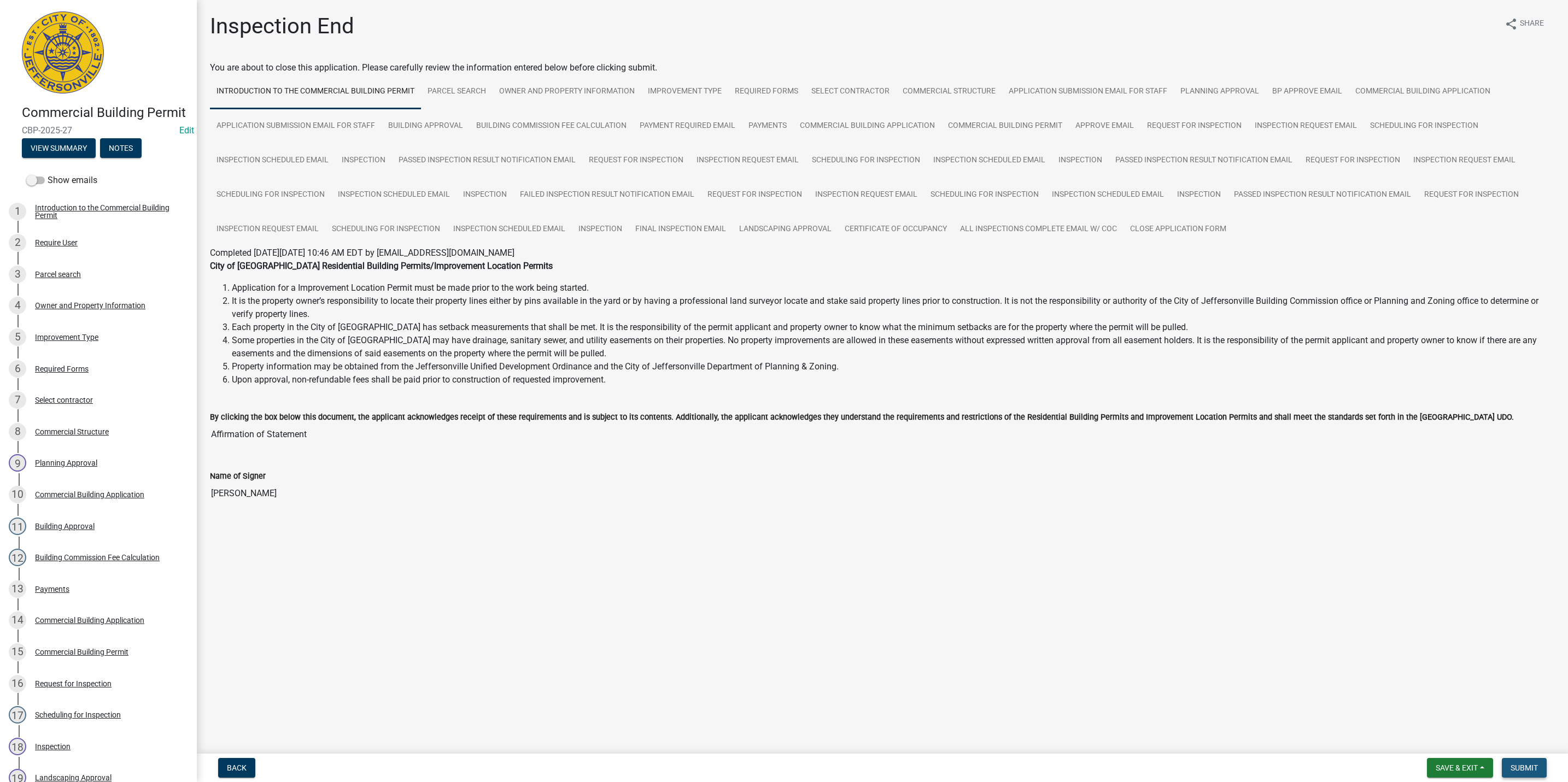
click at [833, 526] on span "Submit" at bounding box center [1524, 768] width 27 height 9
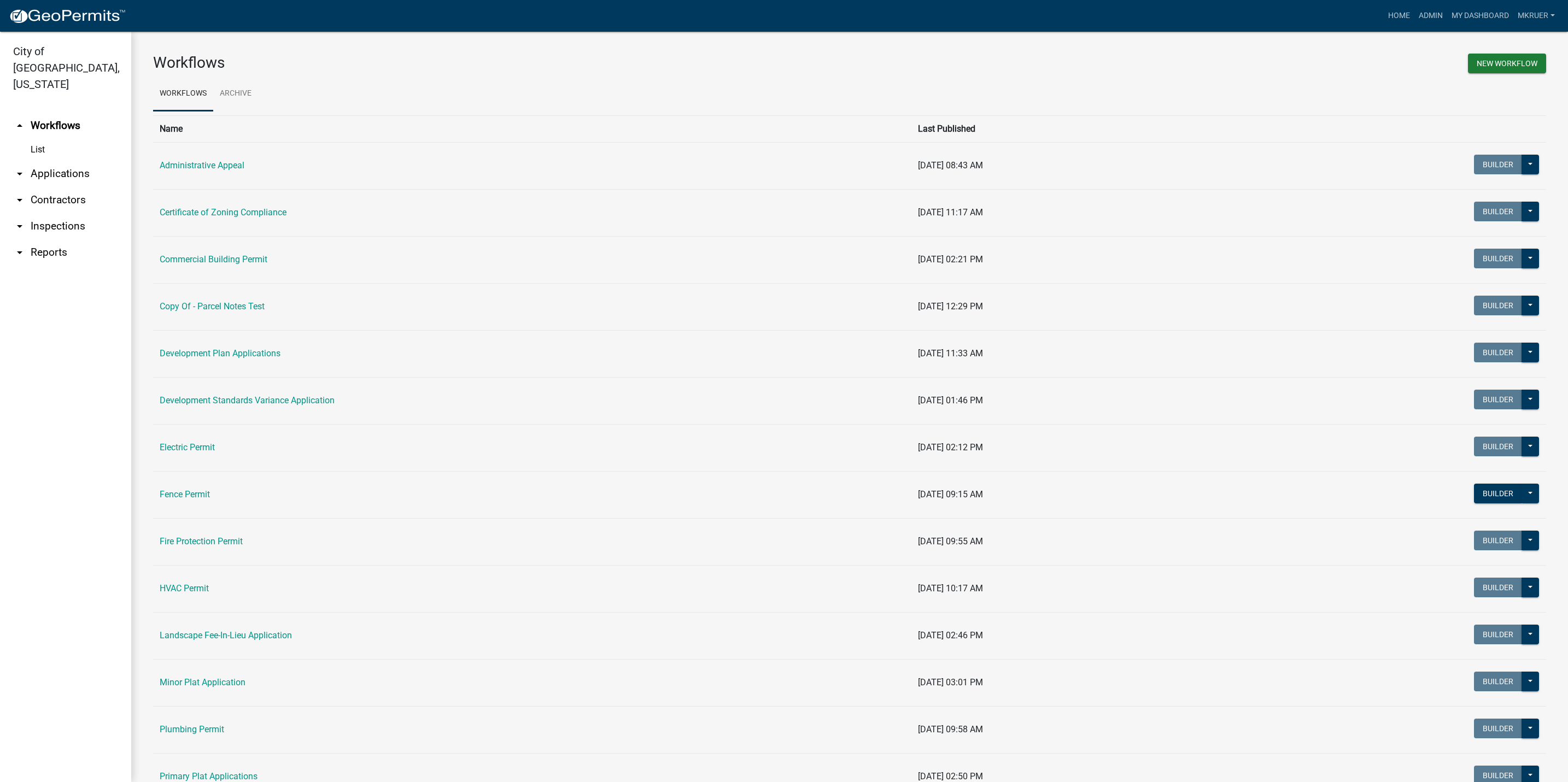
click at [51, 213] on link "arrow_drop_down Inspections" at bounding box center [65, 226] width 131 height 26
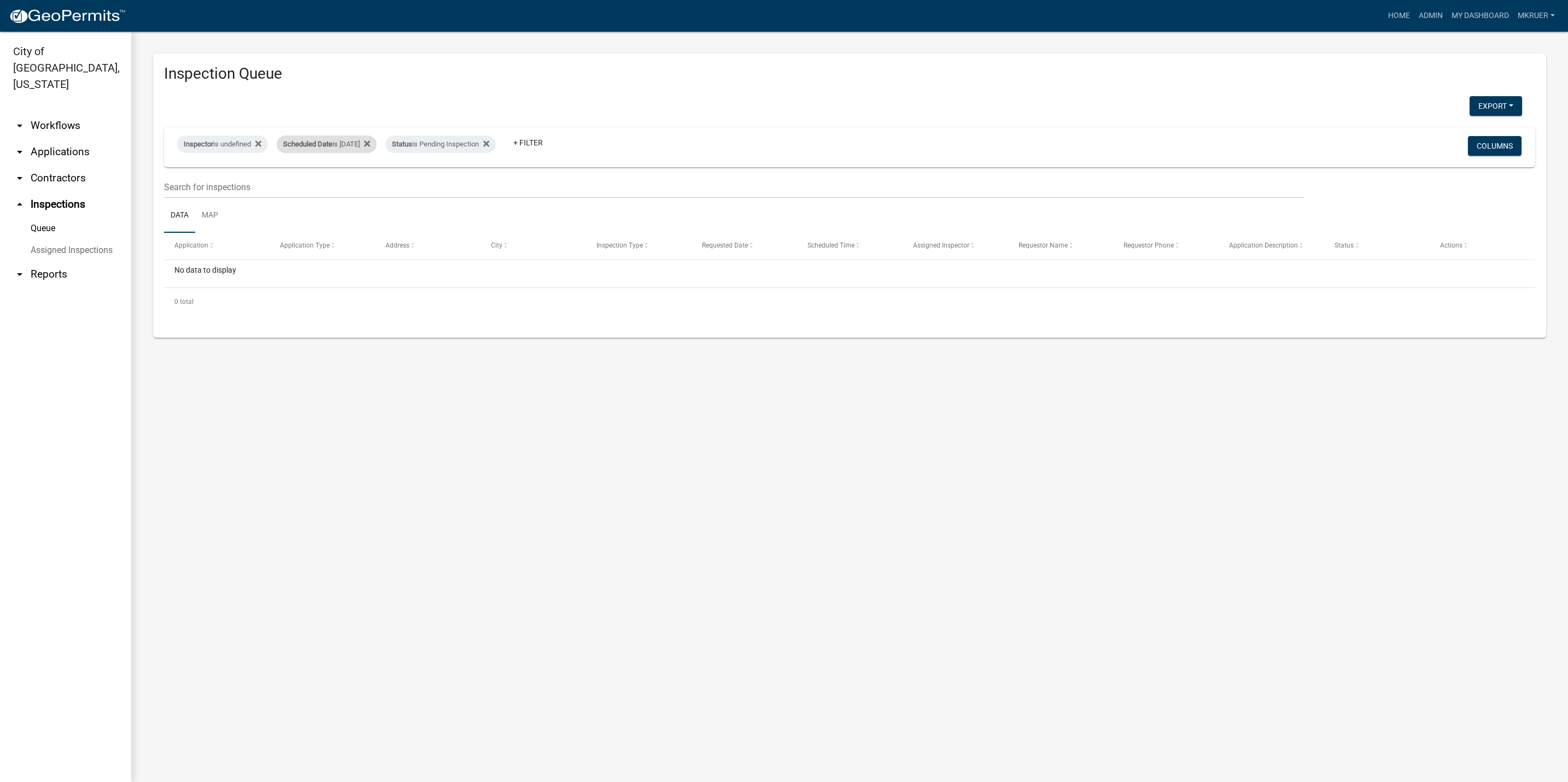
click at [374, 145] on div "Scheduled Date is 10/14/2025" at bounding box center [327, 144] width 100 height 18
click at [374, 185] on input "2025-10-14" at bounding box center [341, 185] width 77 height 23
type input "2025-10-15"
